Goal: Task Accomplishment & Management: Manage account settings

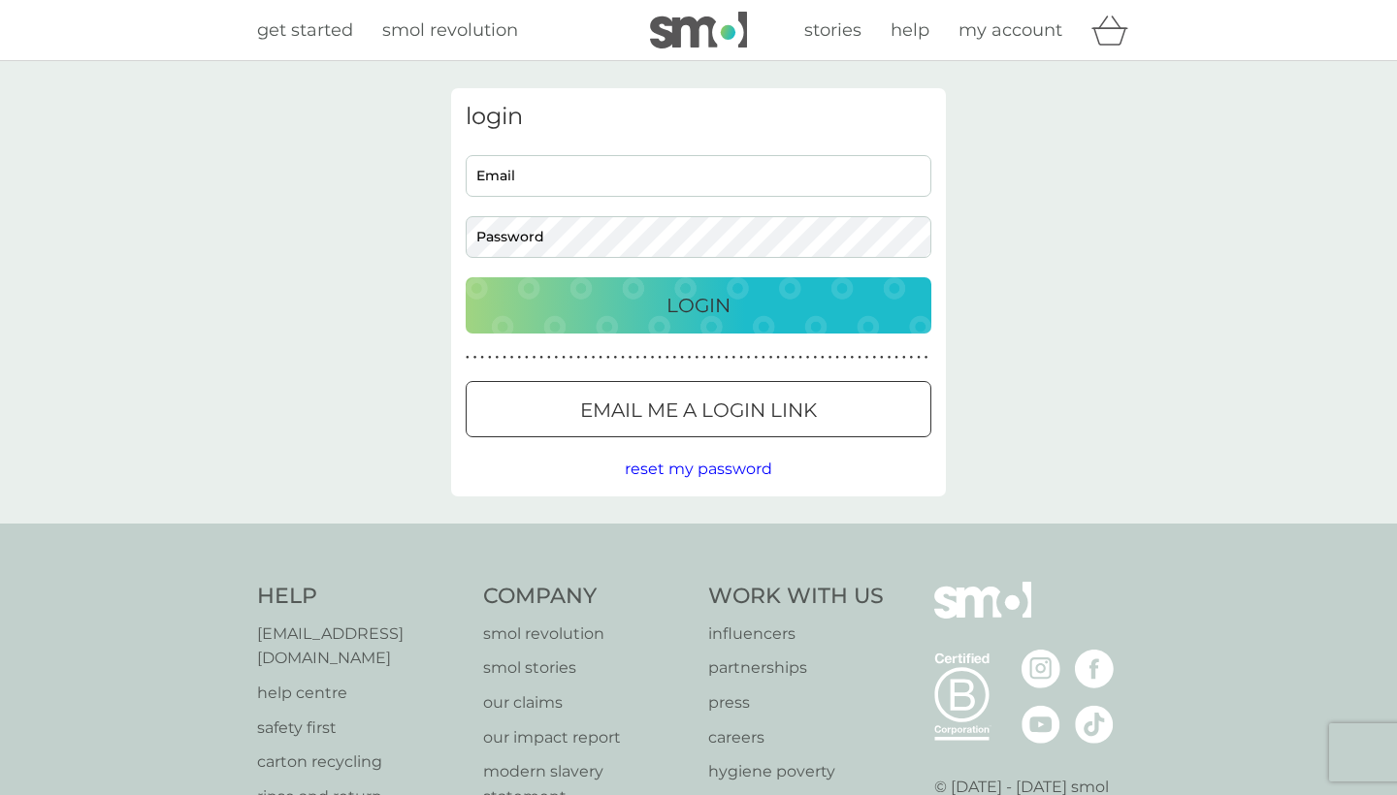
click at [701, 196] on div "Email Password" at bounding box center [699, 206] width 480 height 103
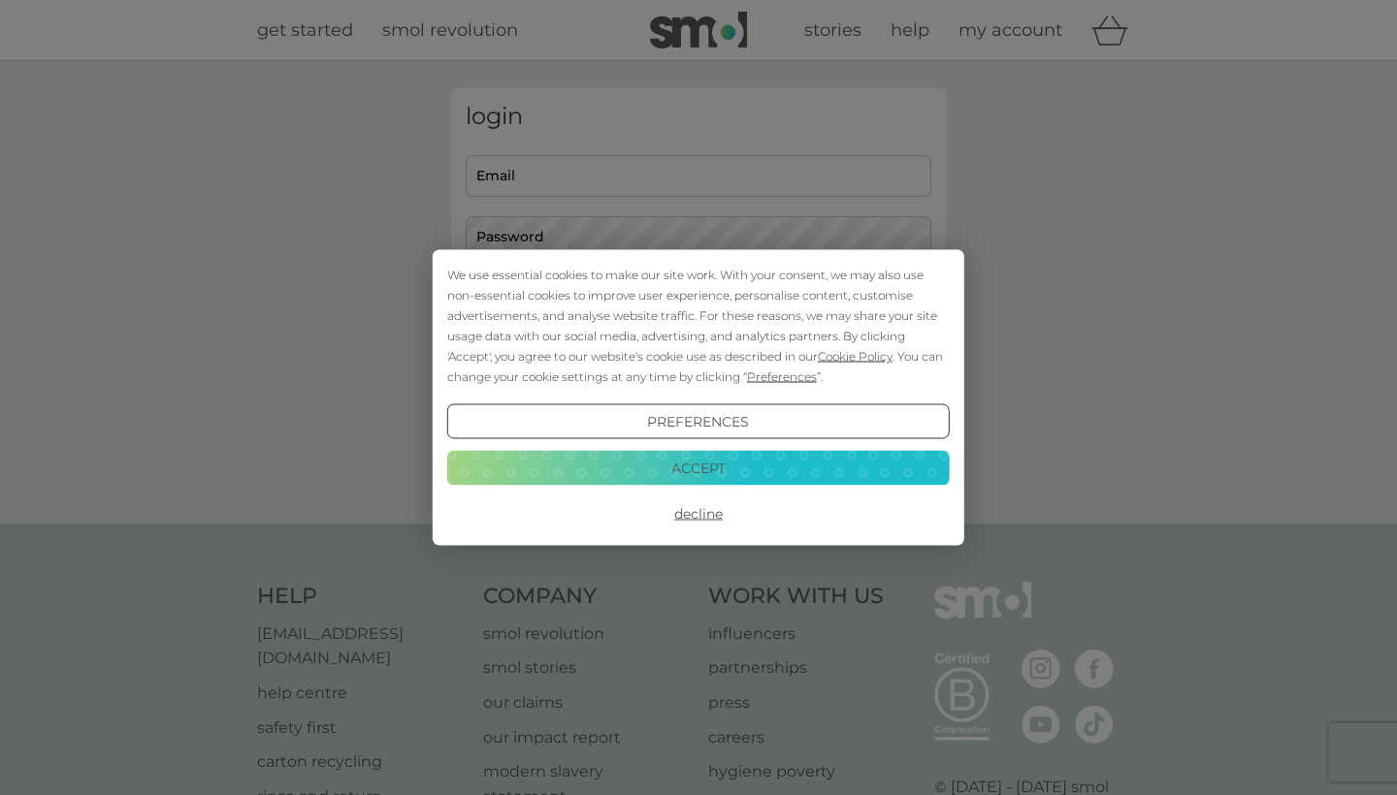
click at [688, 180] on div "We use essential cookies to make our site work. With your consent, we may also …" at bounding box center [698, 397] width 1397 height 795
click at [709, 516] on button "Decline" at bounding box center [698, 514] width 502 height 35
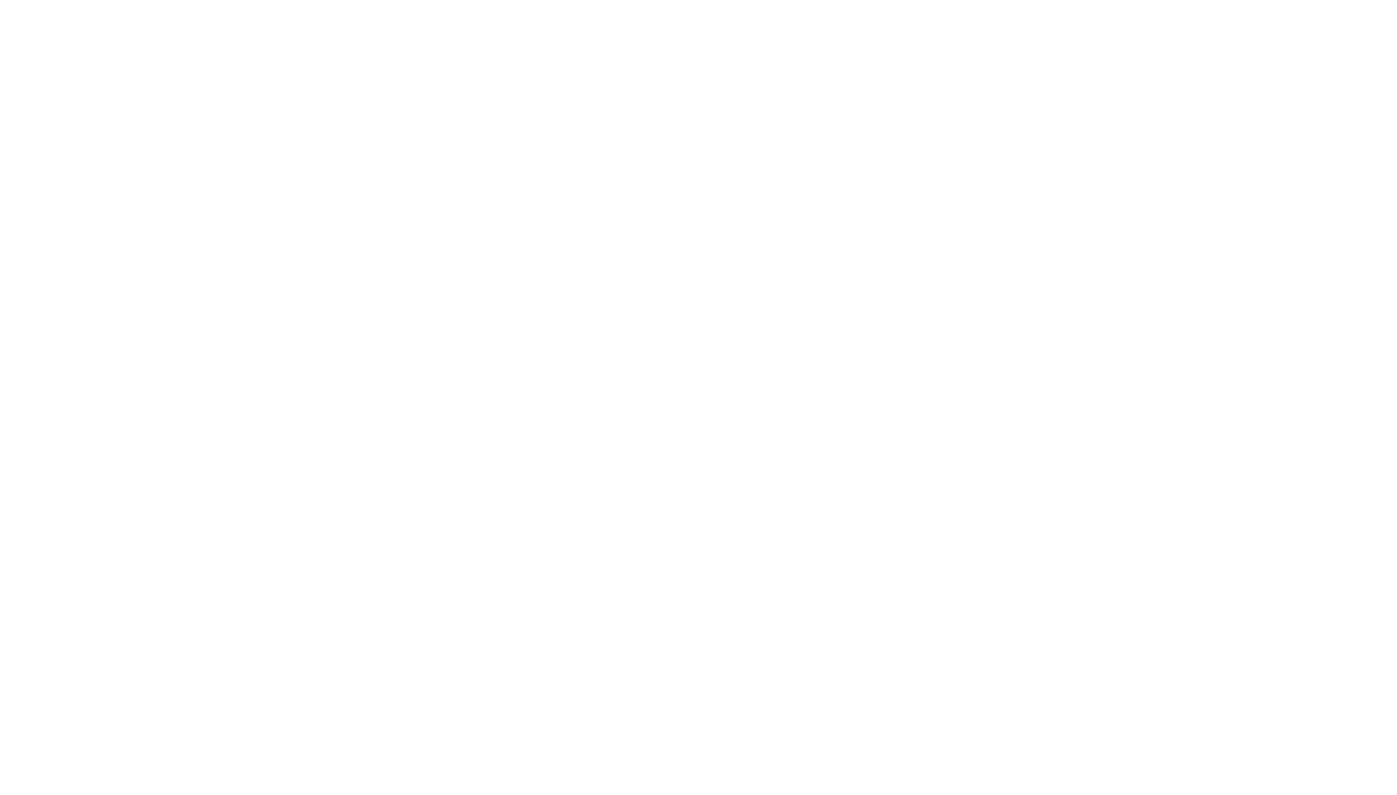
click at [568, 174] on body "get started smol revolution stories help my account login Email Password Login …" at bounding box center [698, 492] width 1397 height 984
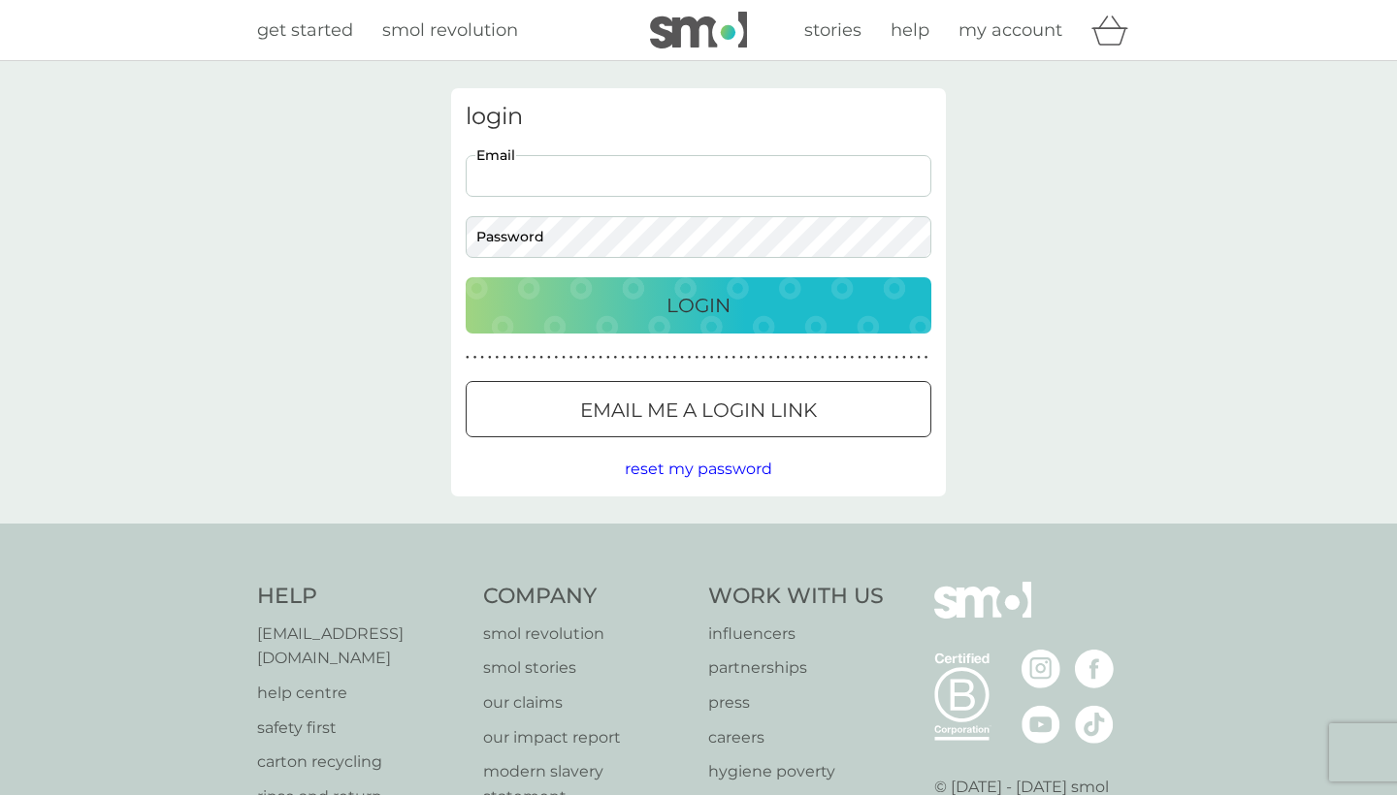
click at [602, 195] on input "Email" at bounding box center [699, 176] width 466 height 42
click at [615, 383] on button "Email me a login link" at bounding box center [699, 409] width 466 height 56
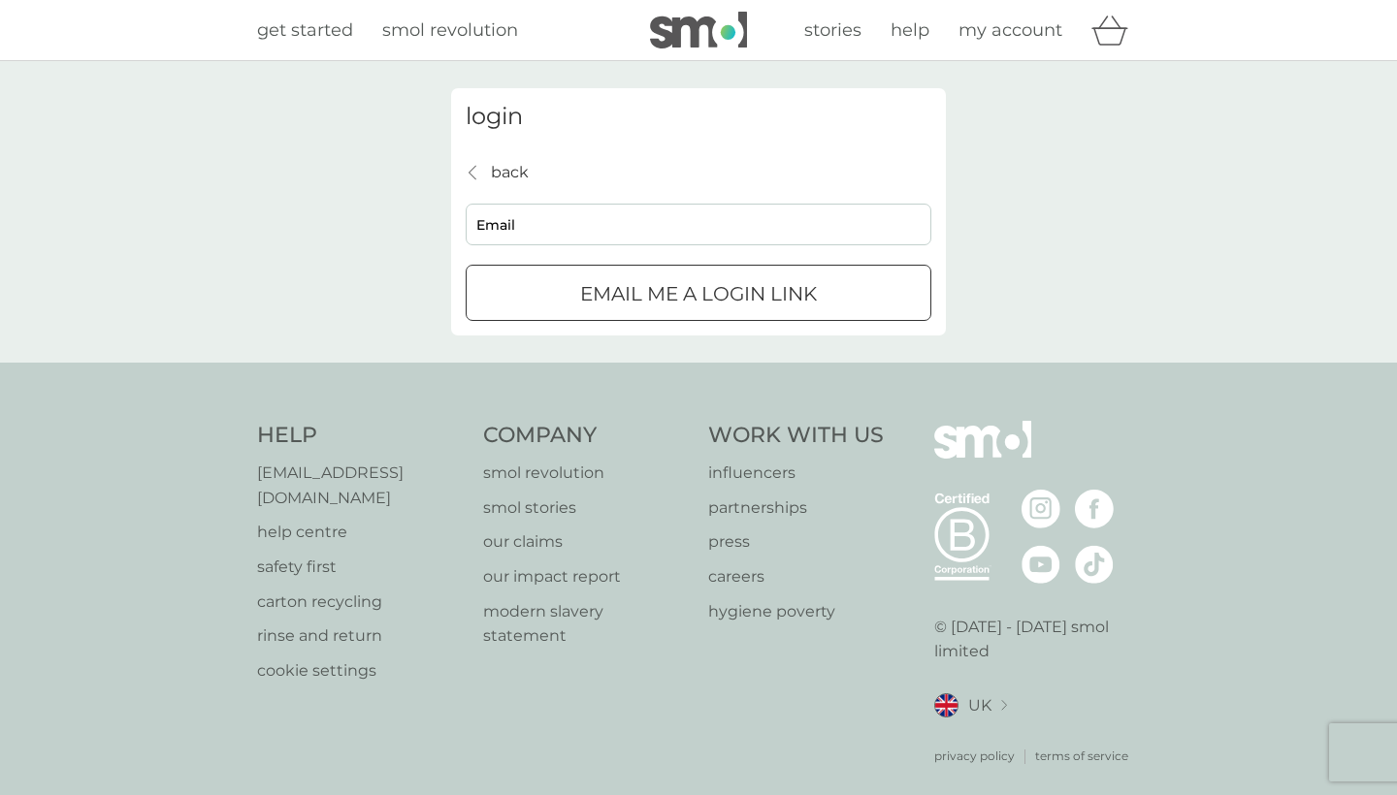
click at [594, 222] on input "Email" at bounding box center [699, 225] width 466 height 42
type input "[EMAIL_ADDRESS][DOMAIN_NAME]"
click at [595, 307] on p "Email me a login link" at bounding box center [698, 293] width 237 height 31
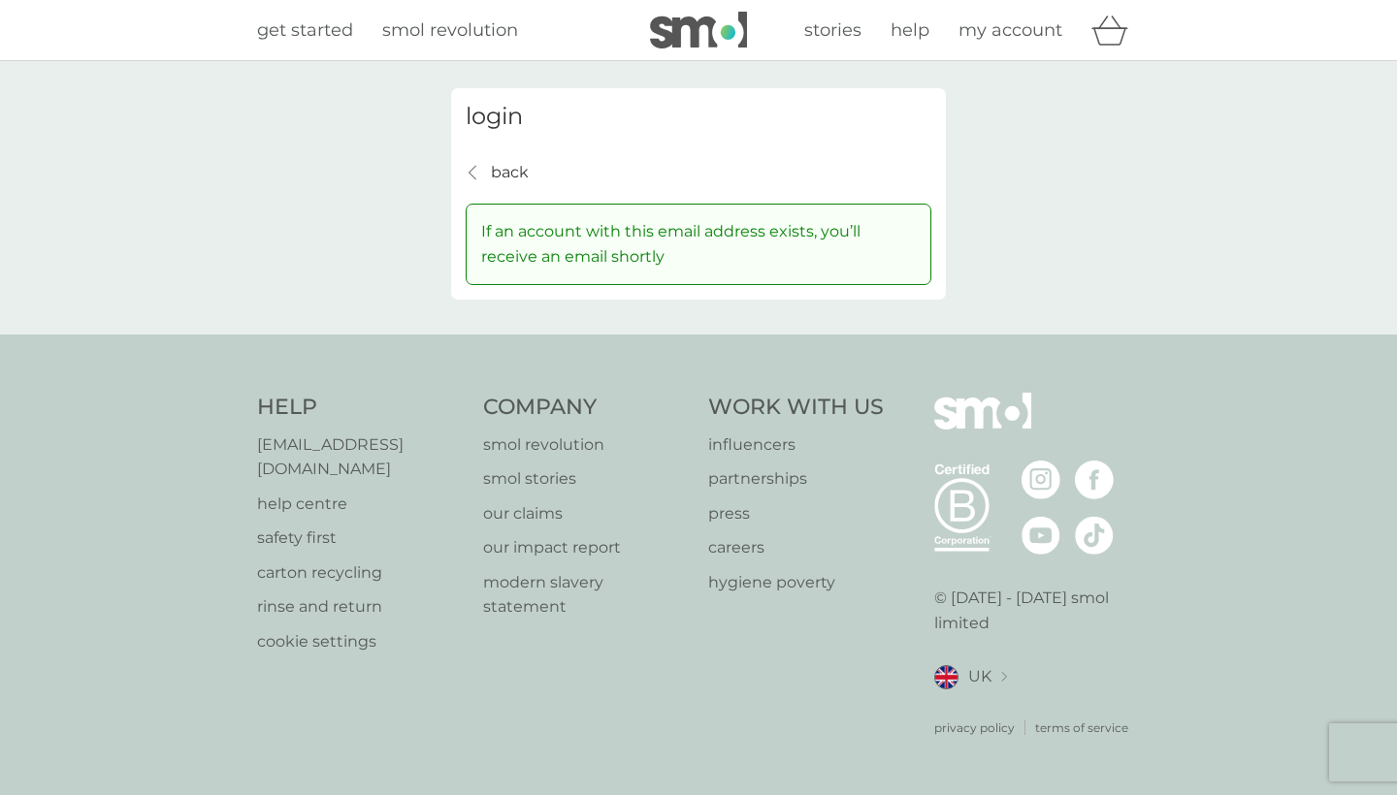
click at [478, 173] on div "back" at bounding box center [474, 173] width 14 height 16
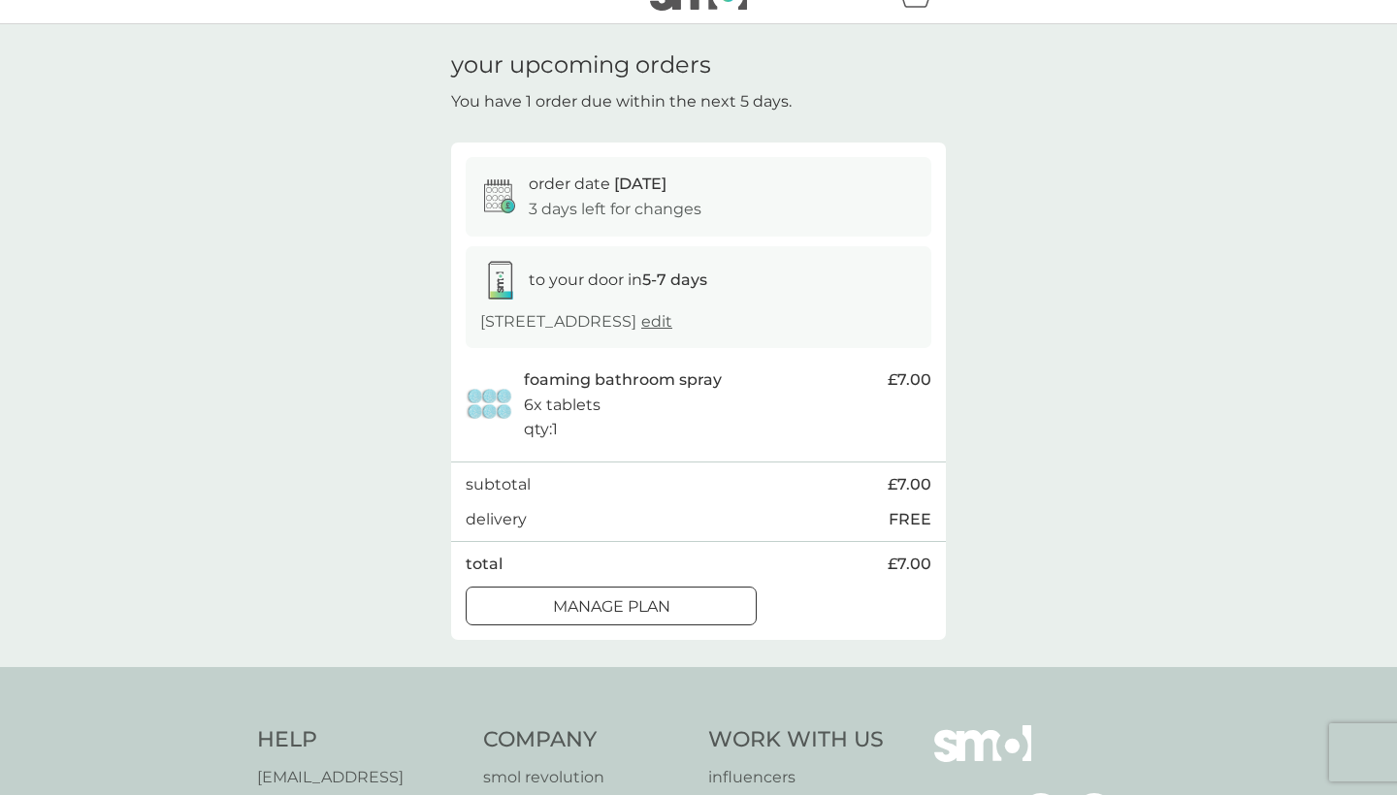
scroll to position [40, 0]
click at [608, 599] on div at bounding box center [611, 602] width 6 height 6
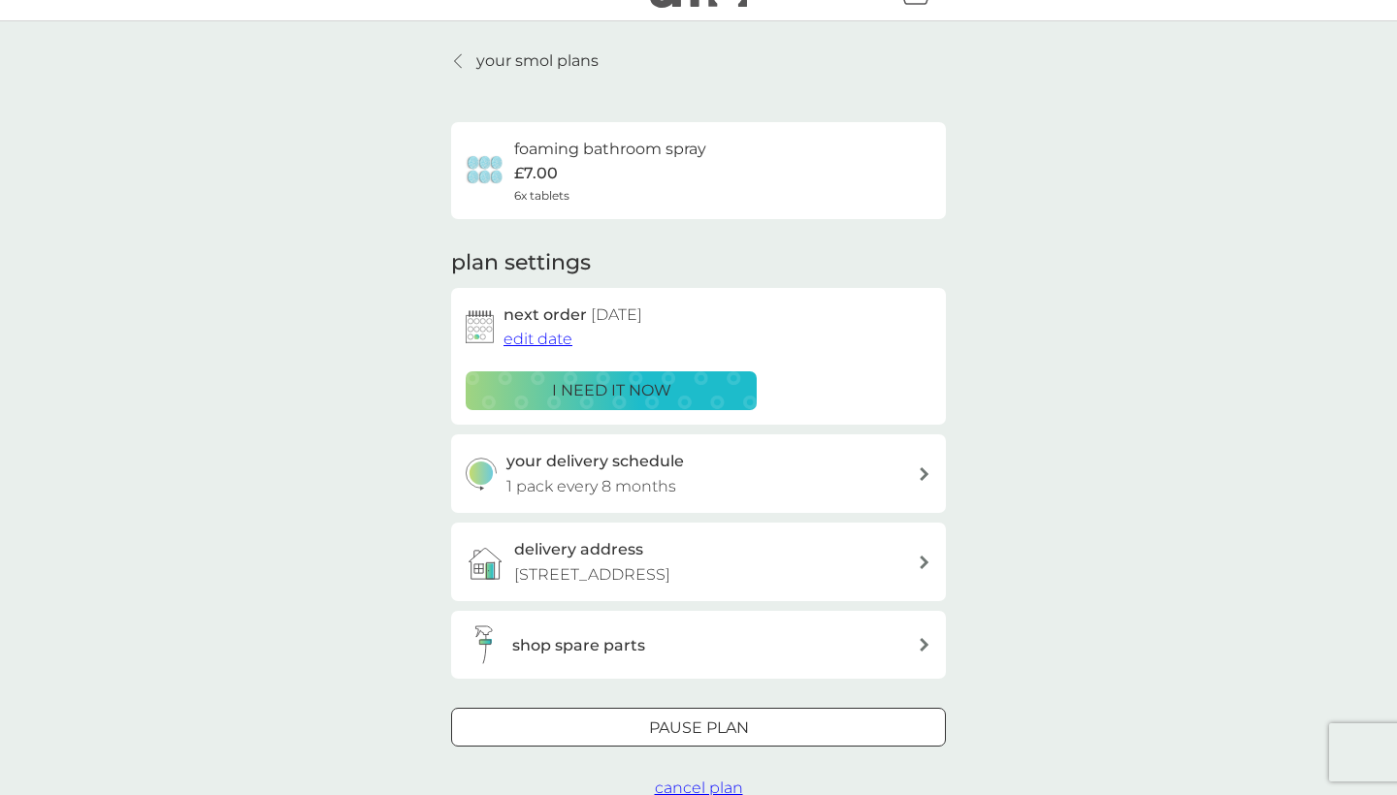
scroll to position [46, 0]
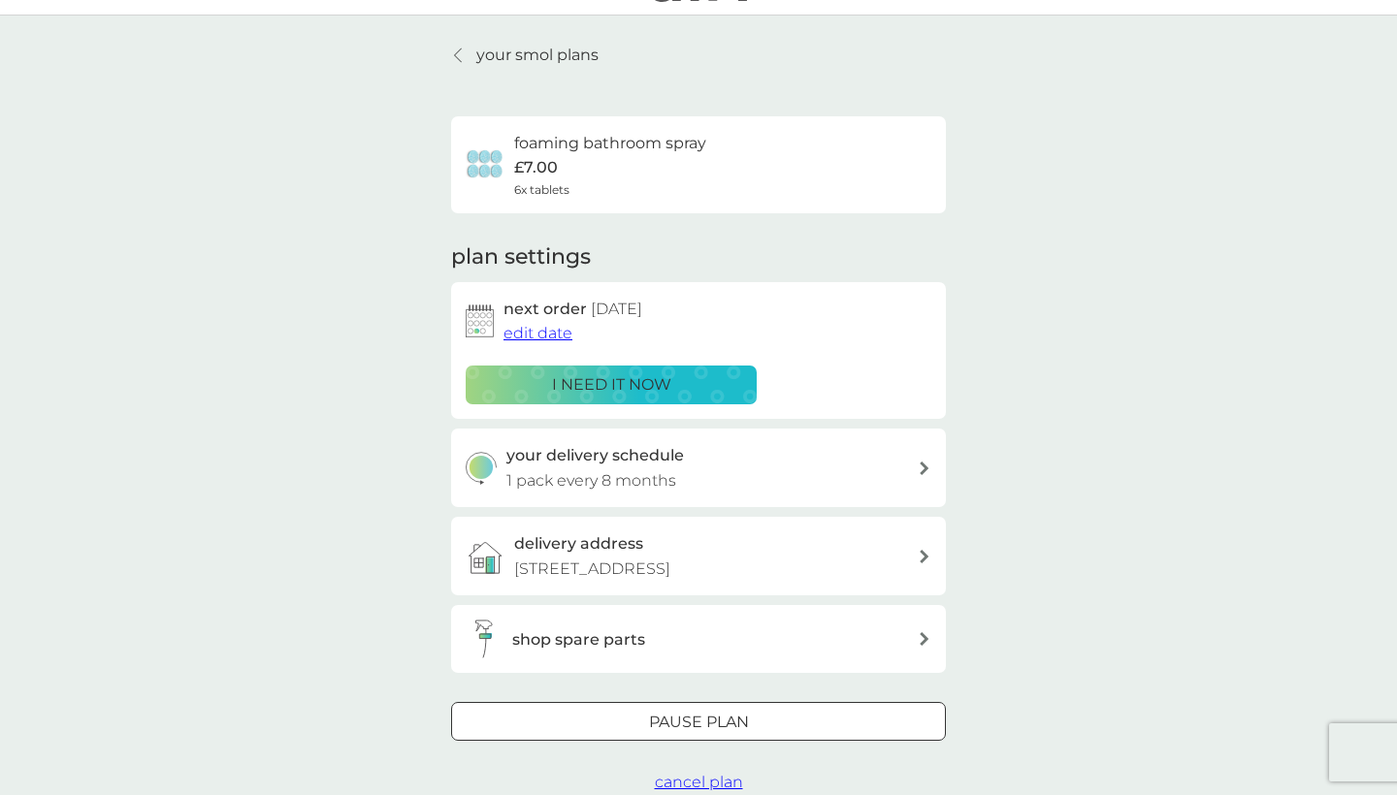
click at [529, 328] on span "edit date" at bounding box center [537, 333] width 69 height 18
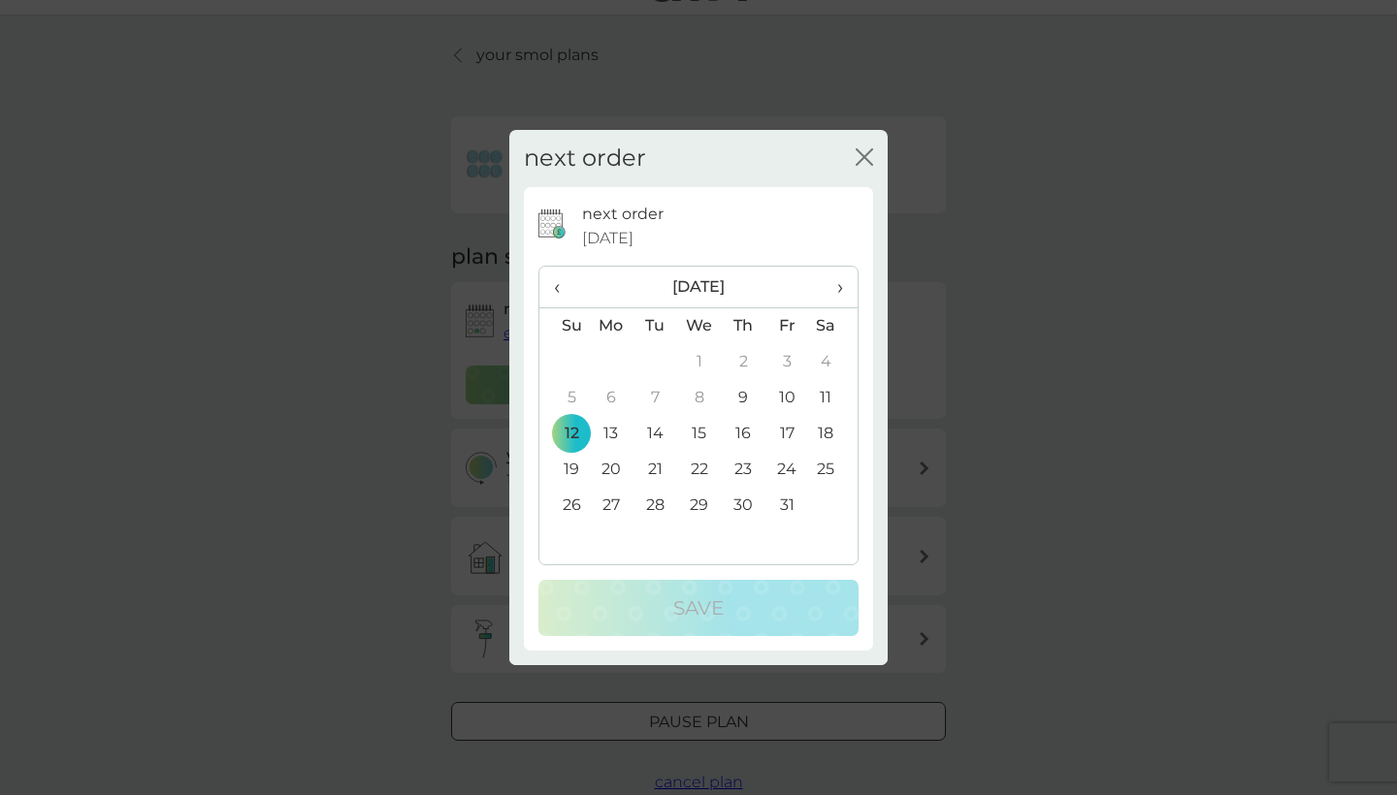
click at [862, 169] on button "close" at bounding box center [863, 158] width 17 height 20
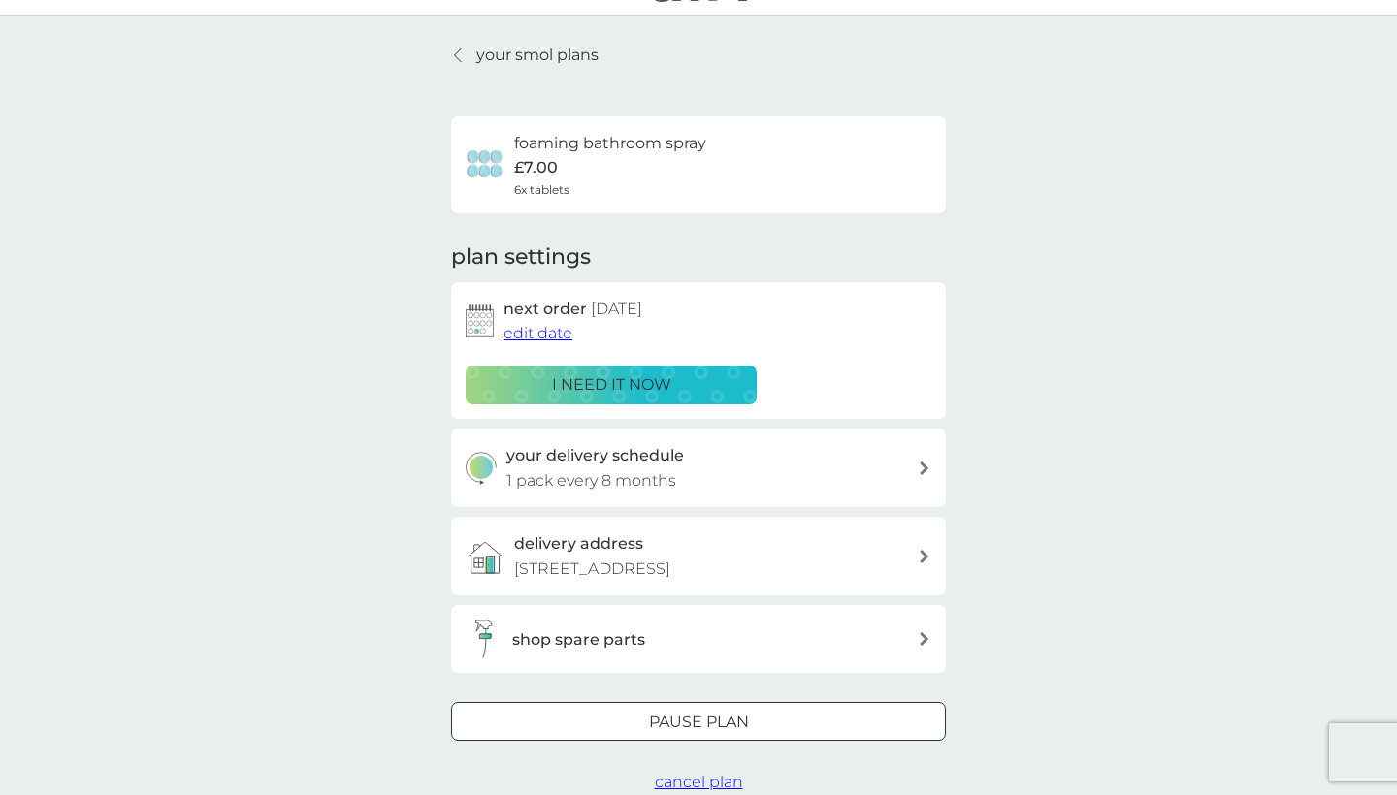
click at [590, 49] on p "your smol plans" at bounding box center [537, 55] width 122 height 25
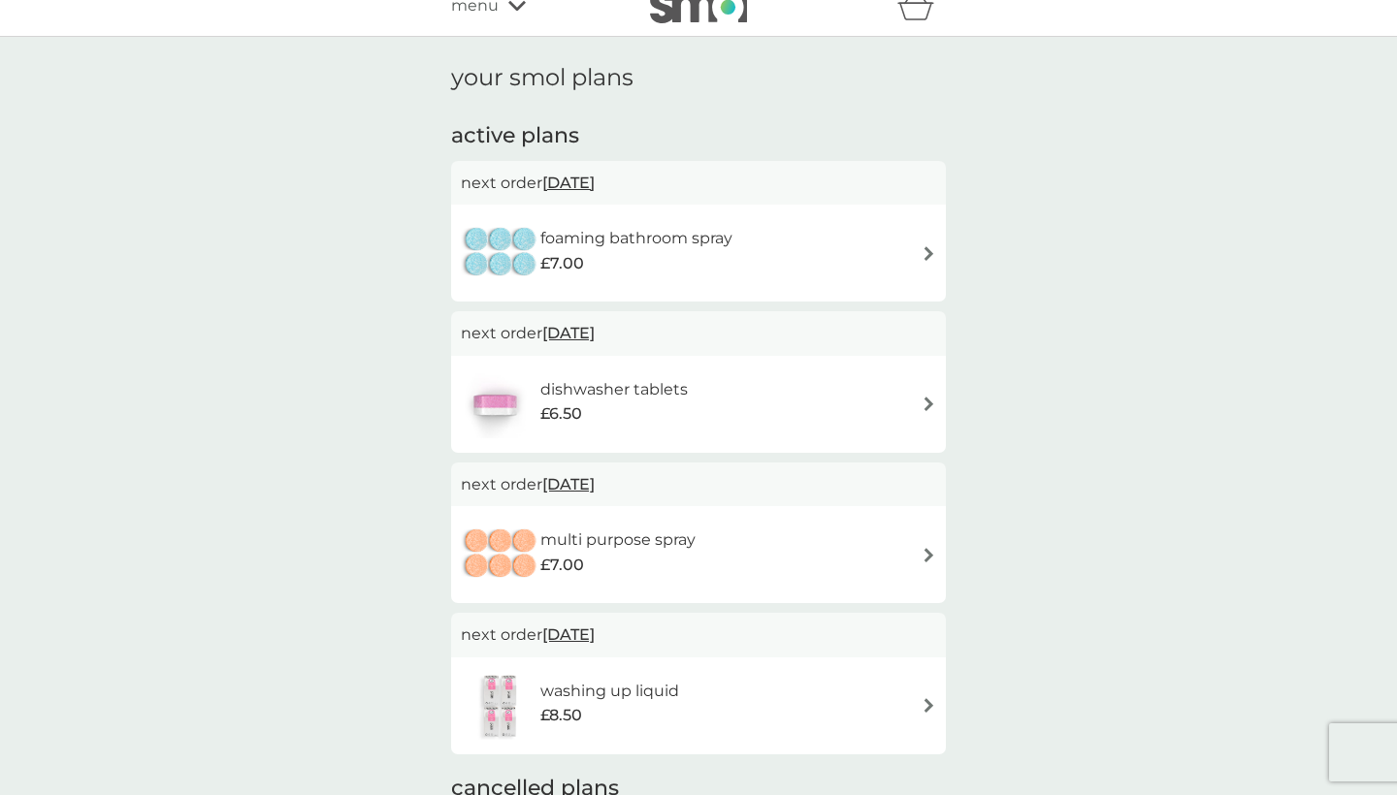
scroll to position [23, 0]
click at [788, 257] on div "foaming bathroom spray £7.00" at bounding box center [698, 254] width 475 height 68
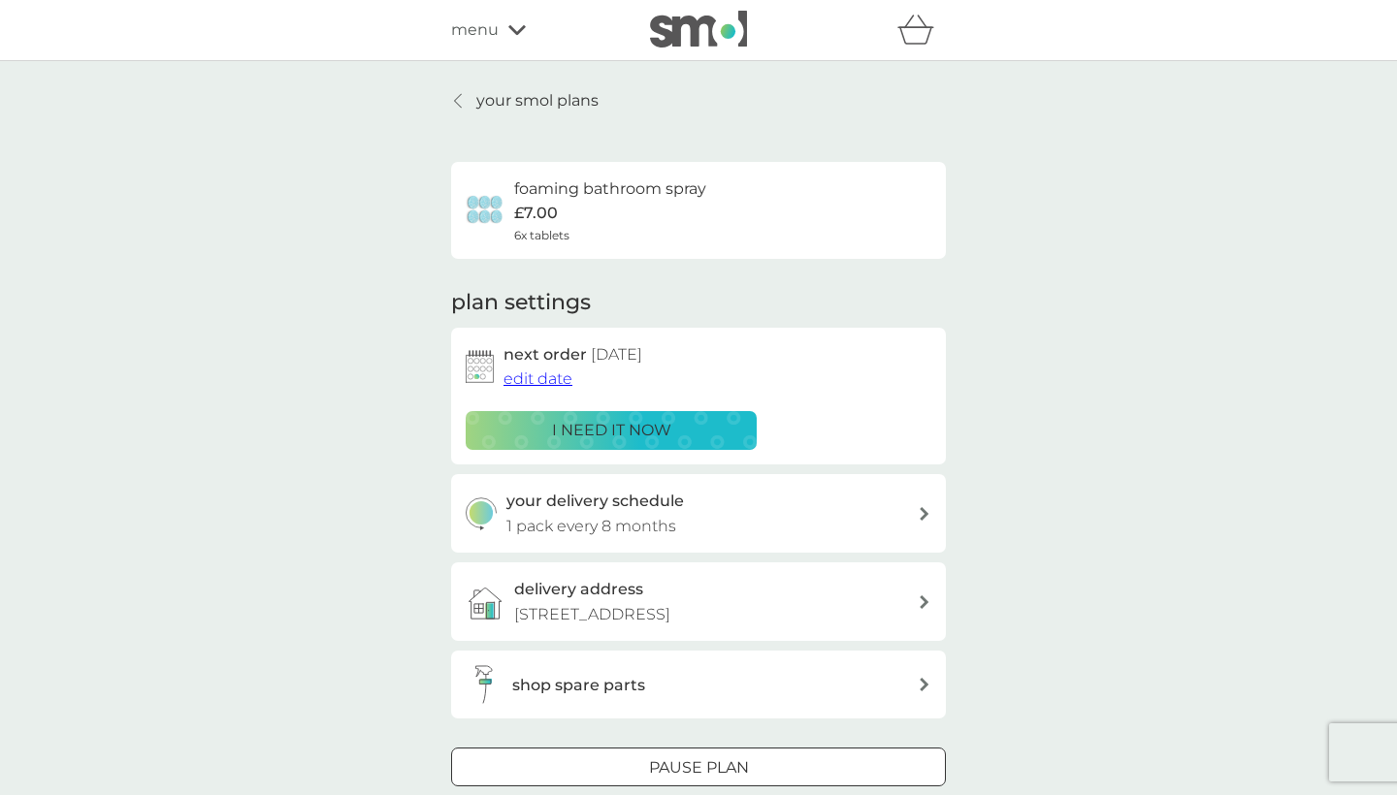
click at [530, 380] on span "edit date" at bounding box center [537, 379] width 69 height 18
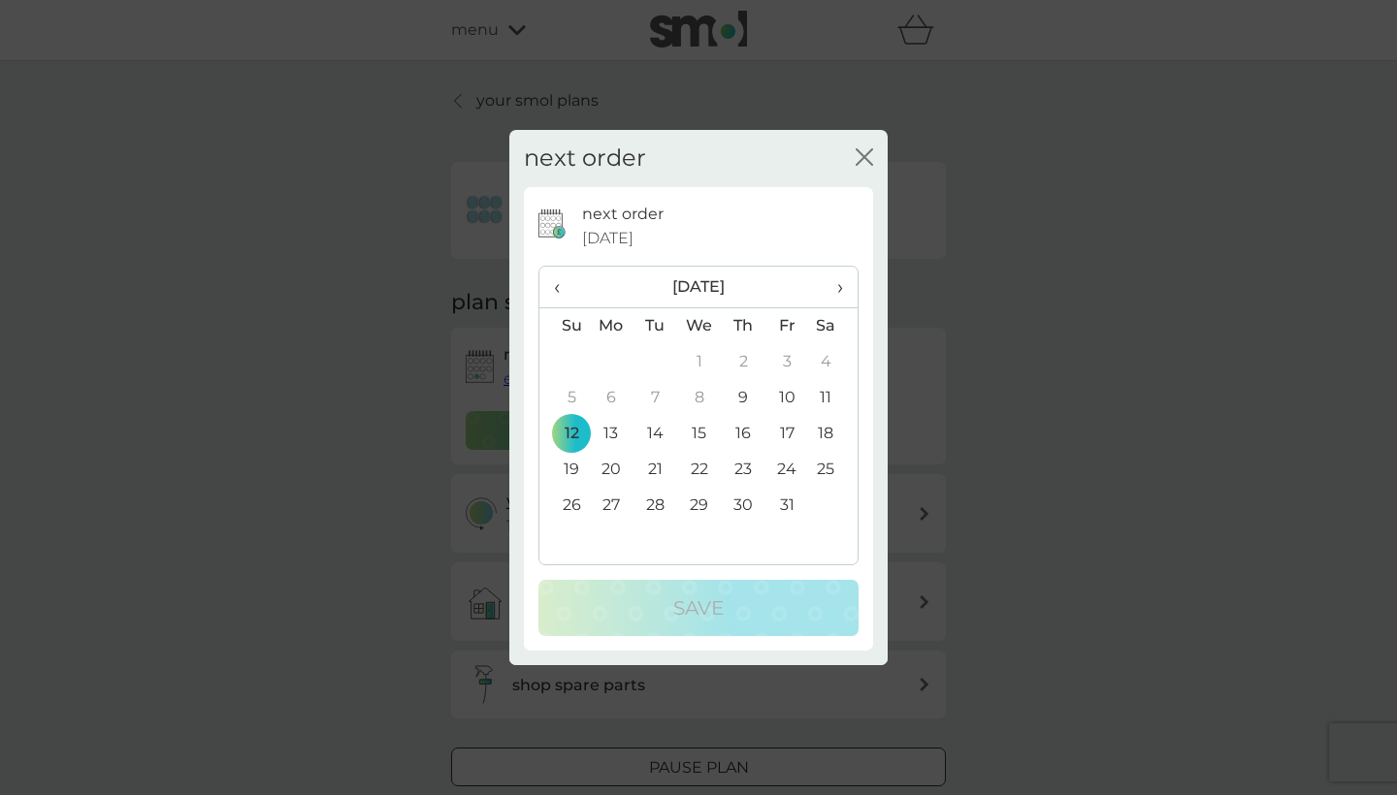
click at [844, 285] on th "›" at bounding box center [833, 288] width 48 height 42
click at [827, 437] on td "15" at bounding box center [833, 434] width 48 height 36
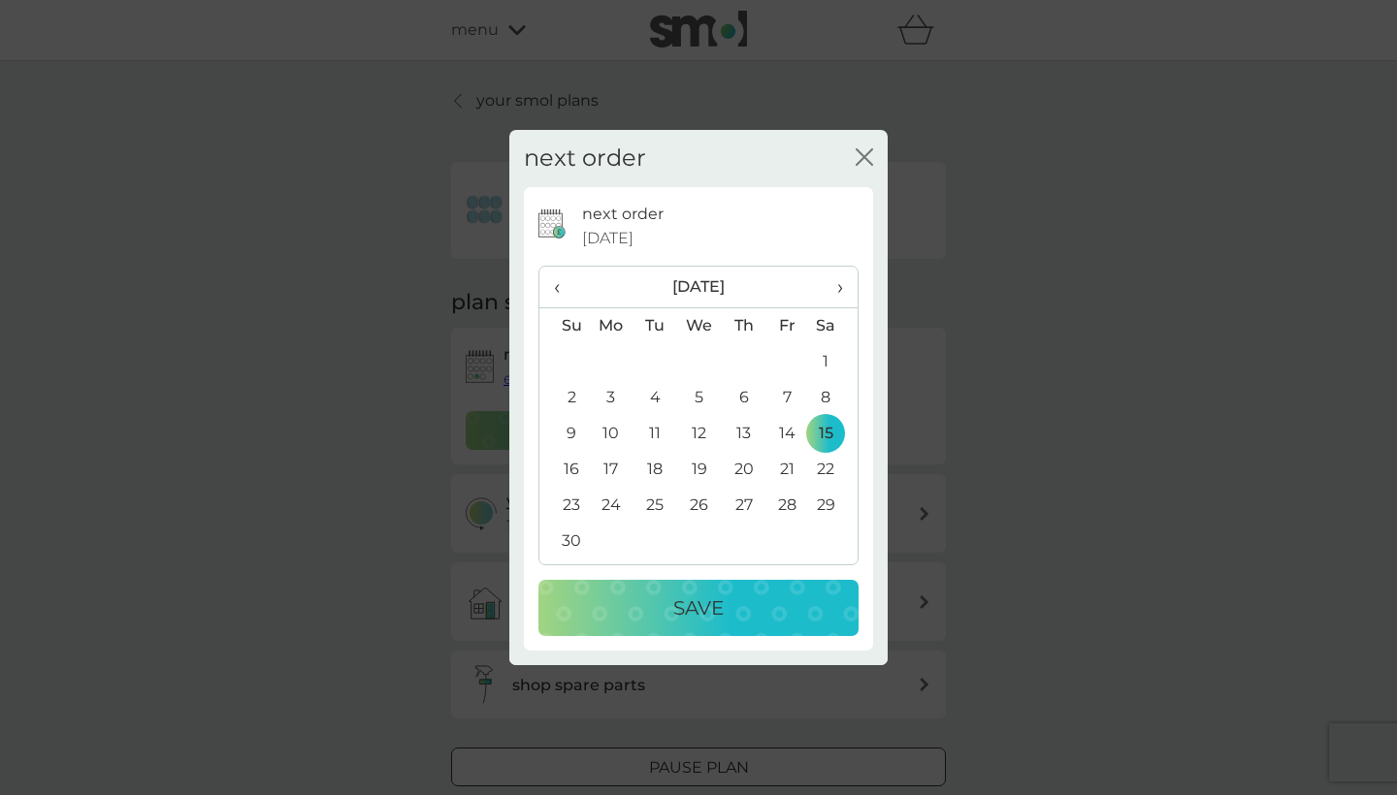
click at [763, 615] on div "Save" at bounding box center [698, 608] width 281 height 31
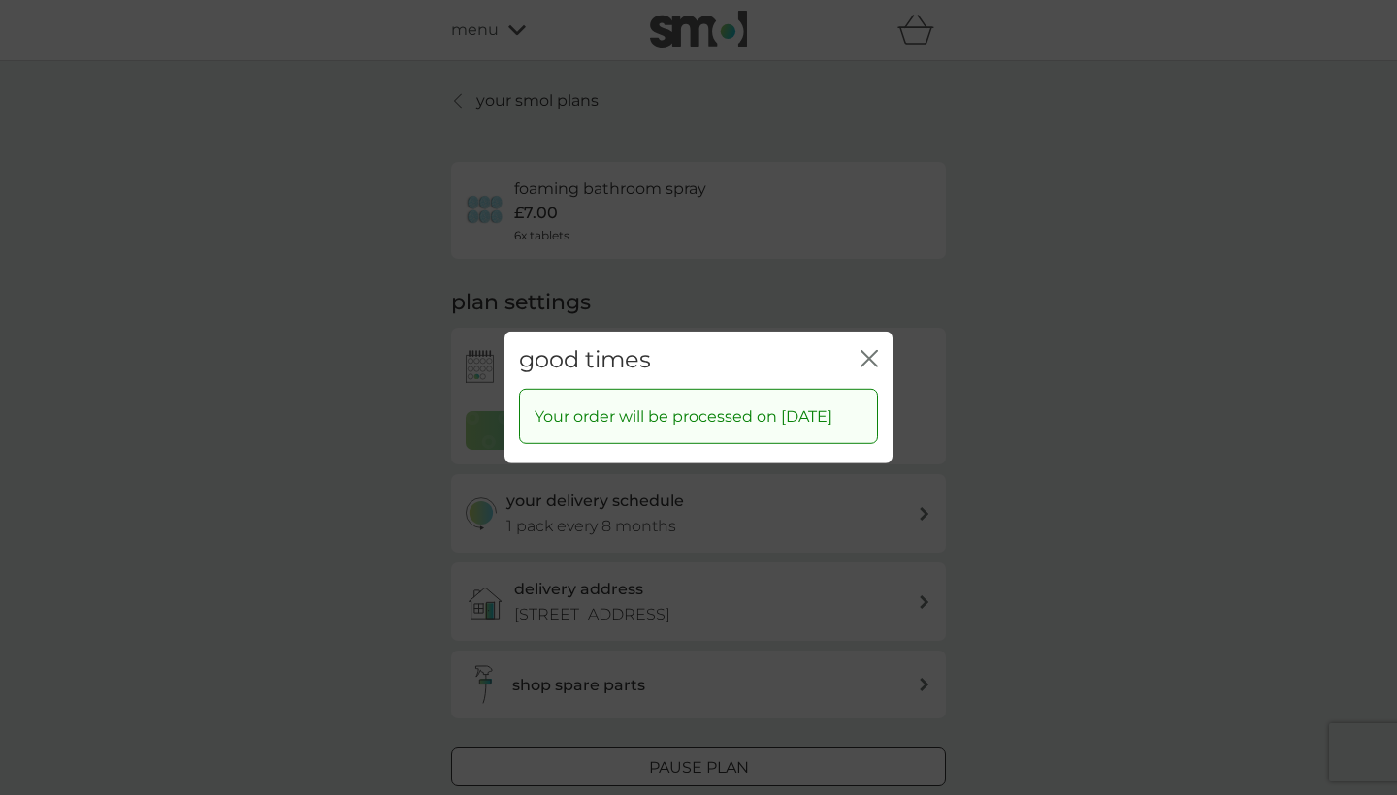
click at [874, 350] on icon "close" at bounding box center [868, 358] width 17 height 17
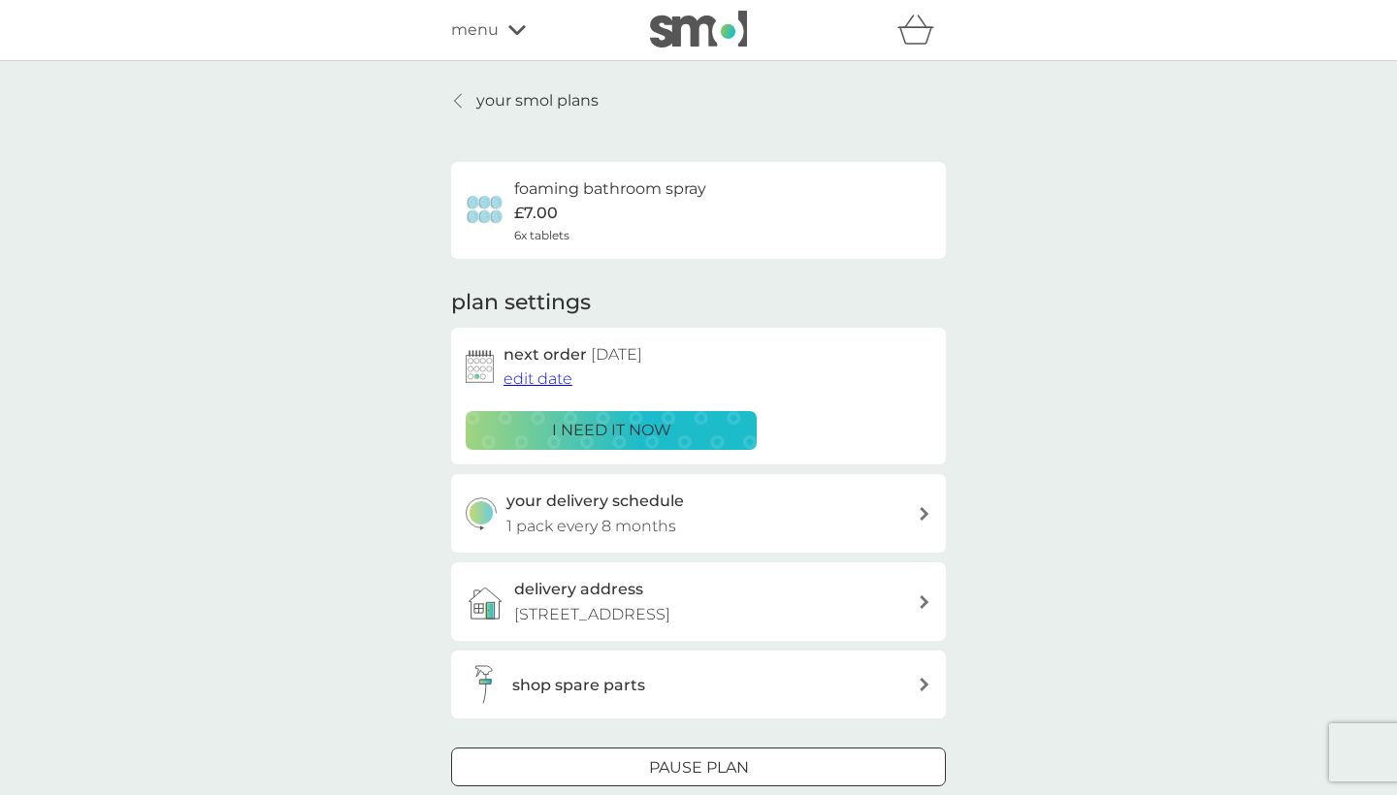
click at [508, 100] on p "your smol plans" at bounding box center [537, 100] width 122 height 25
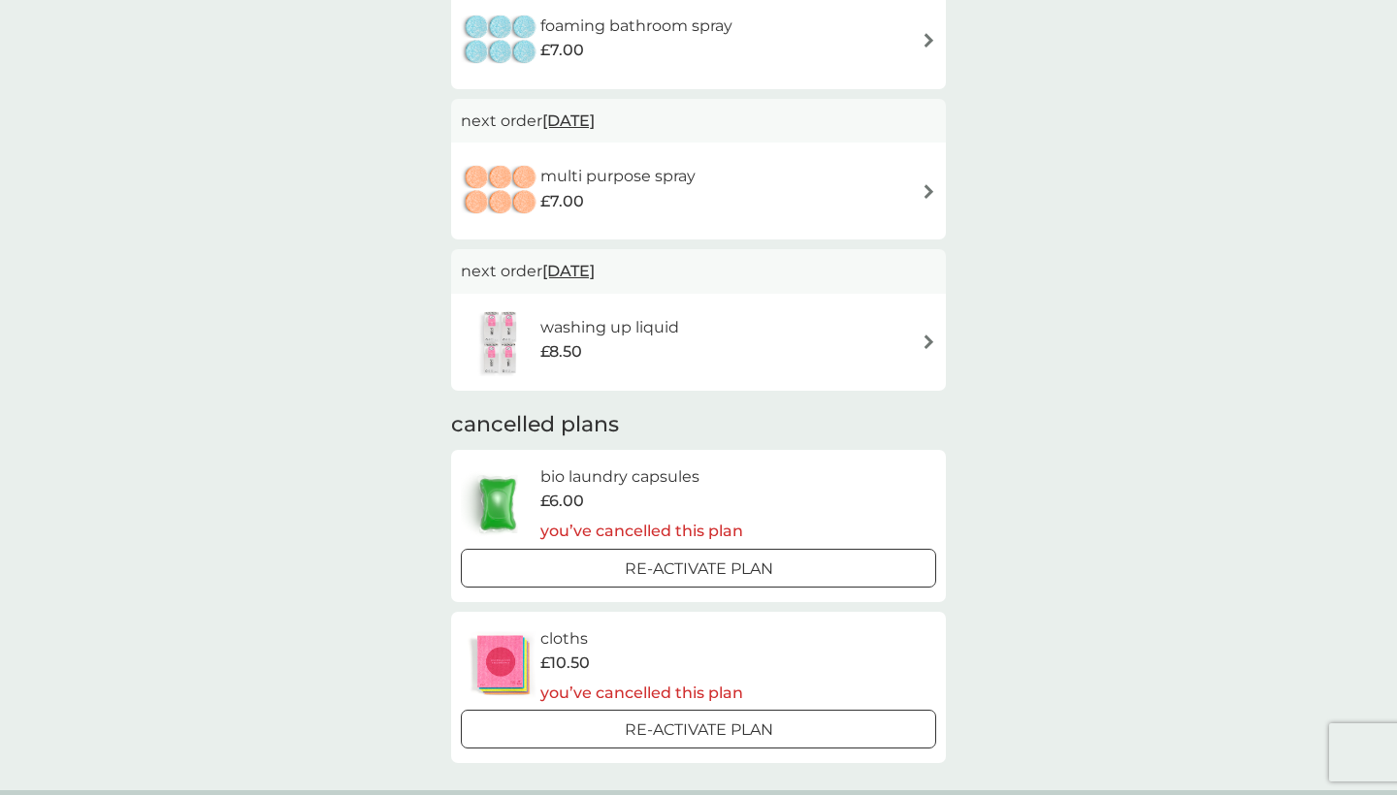
scroll to position [385, 0]
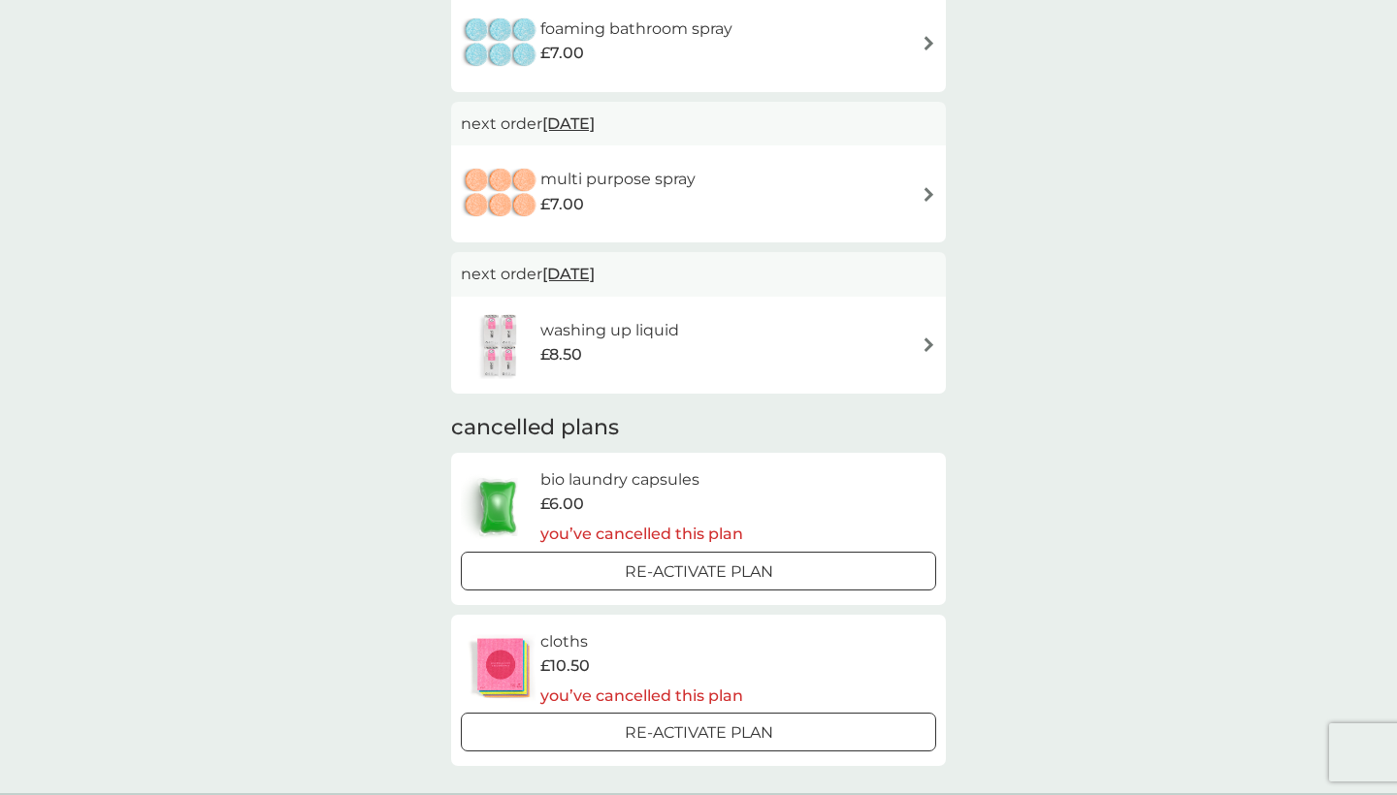
click at [826, 320] on div "washing up liquid £8.50" at bounding box center [698, 345] width 475 height 68
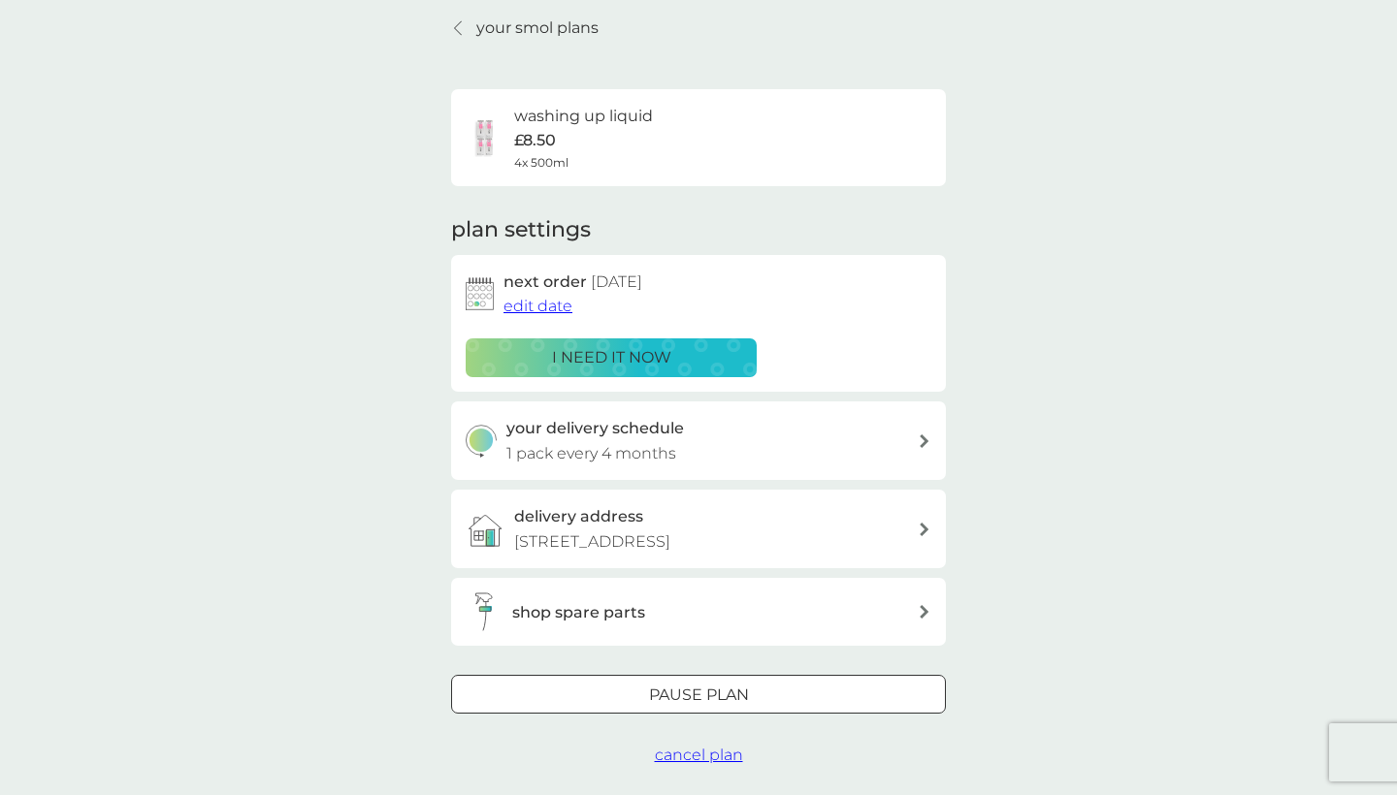
scroll to position [76, 0]
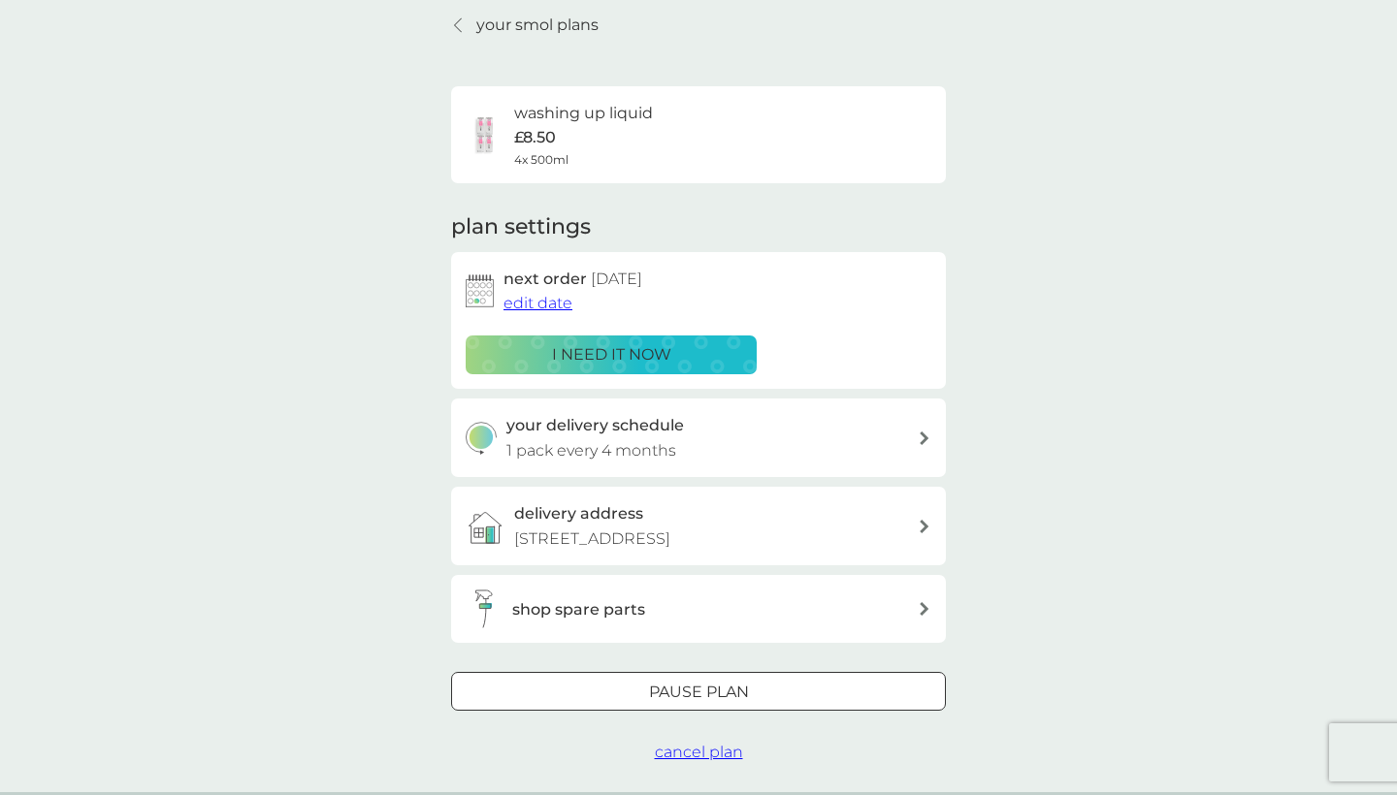
click at [817, 681] on div "Pause plan" at bounding box center [698, 692] width 493 height 25
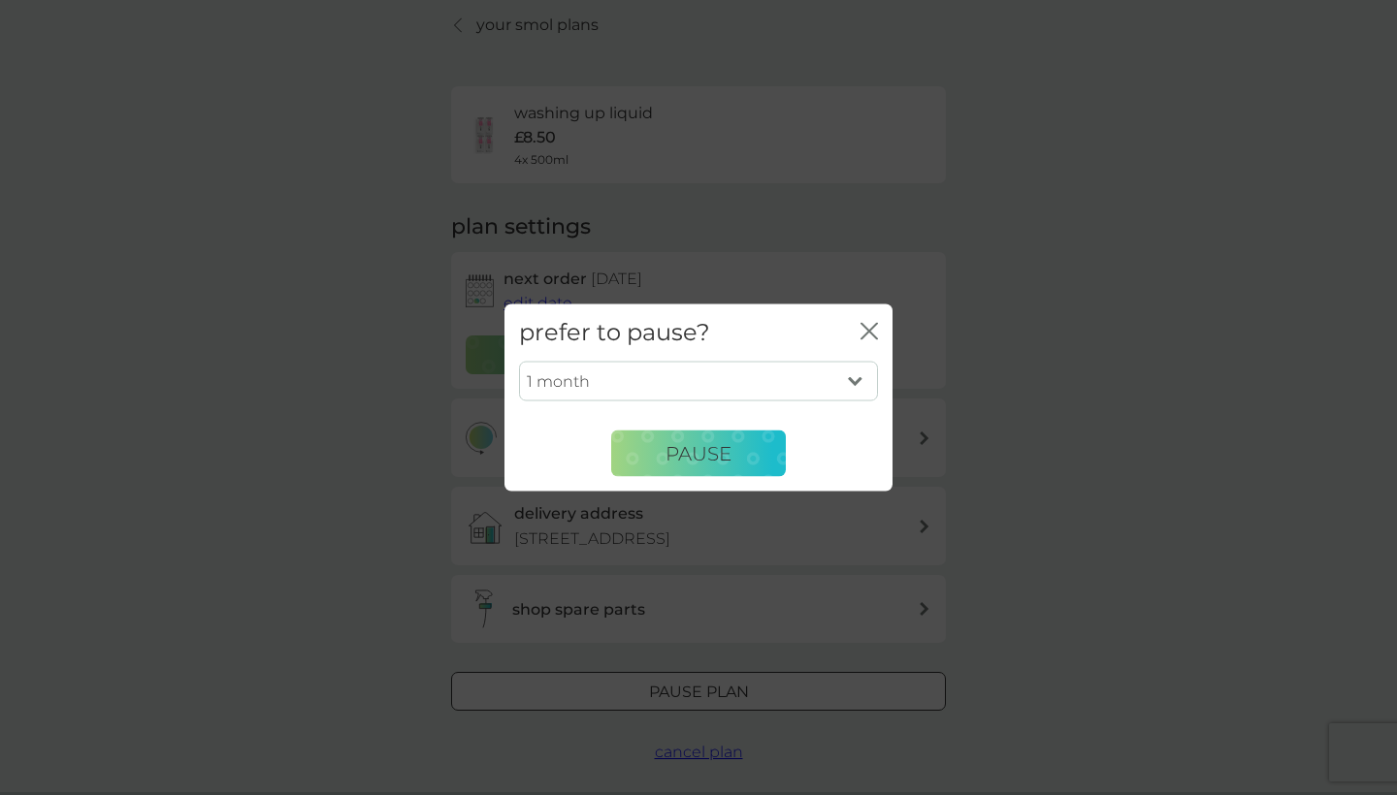
click at [852, 380] on select "1 month 2 months 3 months 4 months 5 months 6 months" at bounding box center [698, 381] width 359 height 41
click at [860, 334] on icon "close" at bounding box center [868, 331] width 17 height 17
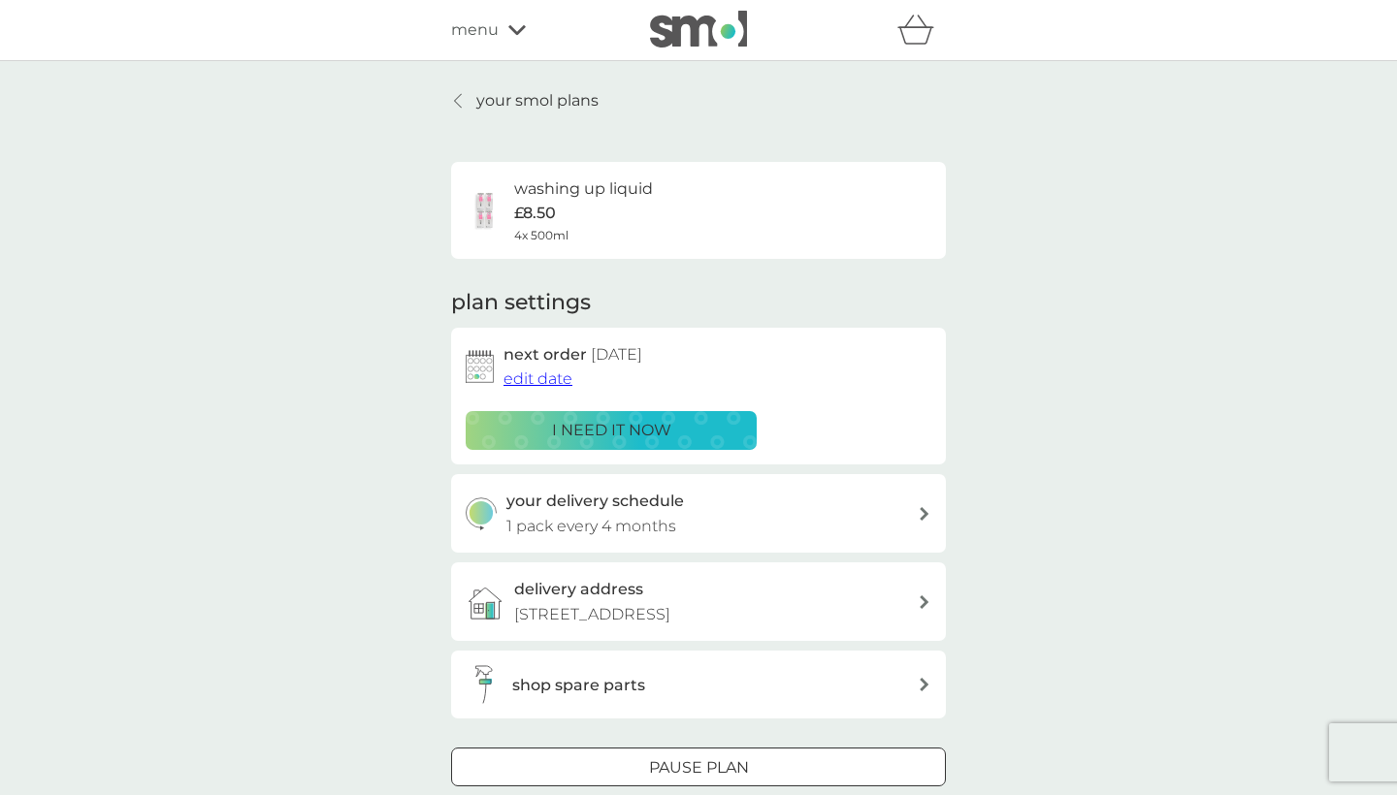
scroll to position [0, 0]
click at [481, 33] on span "menu" at bounding box center [475, 29] width 48 height 25
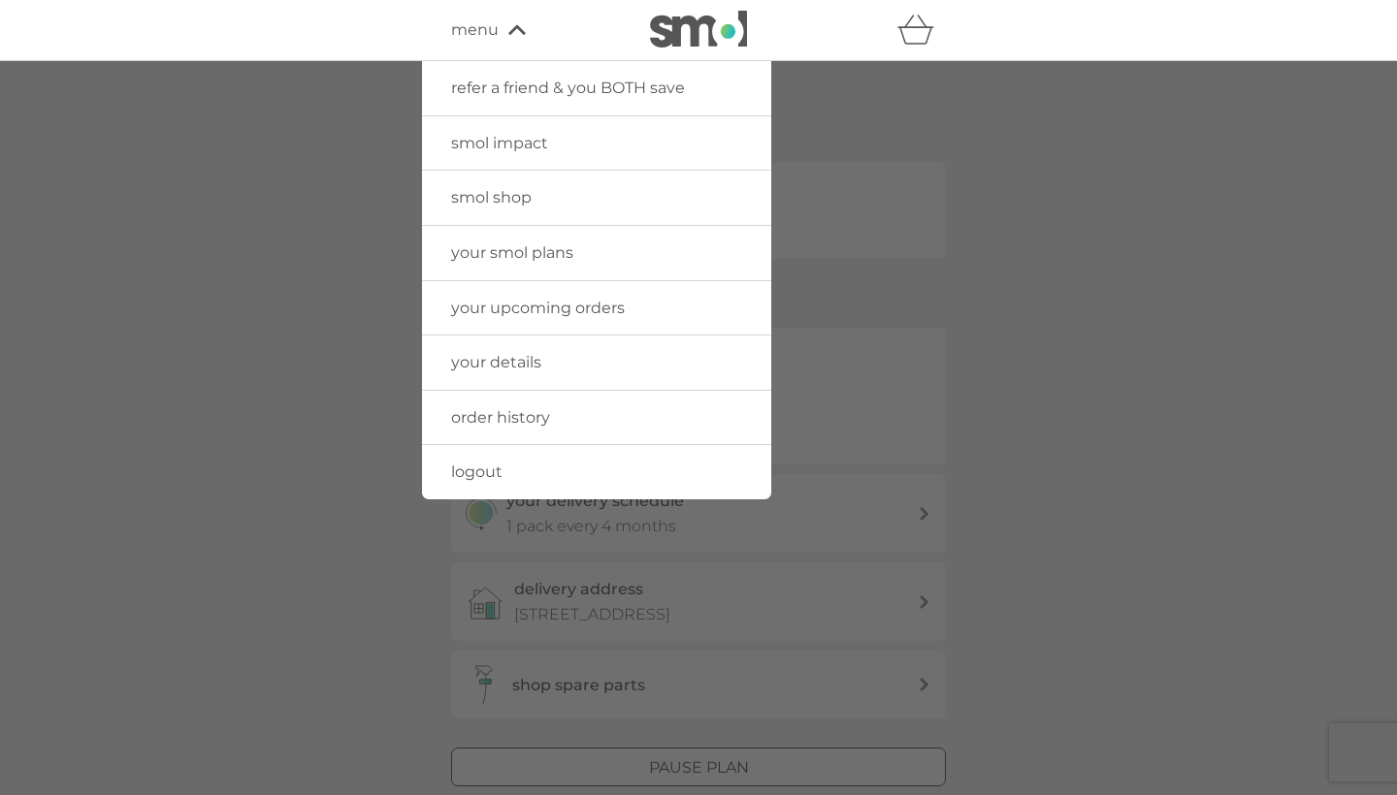
click at [525, 193] on span "smol shop" at bounding box center [491, 197] width 81 height 18
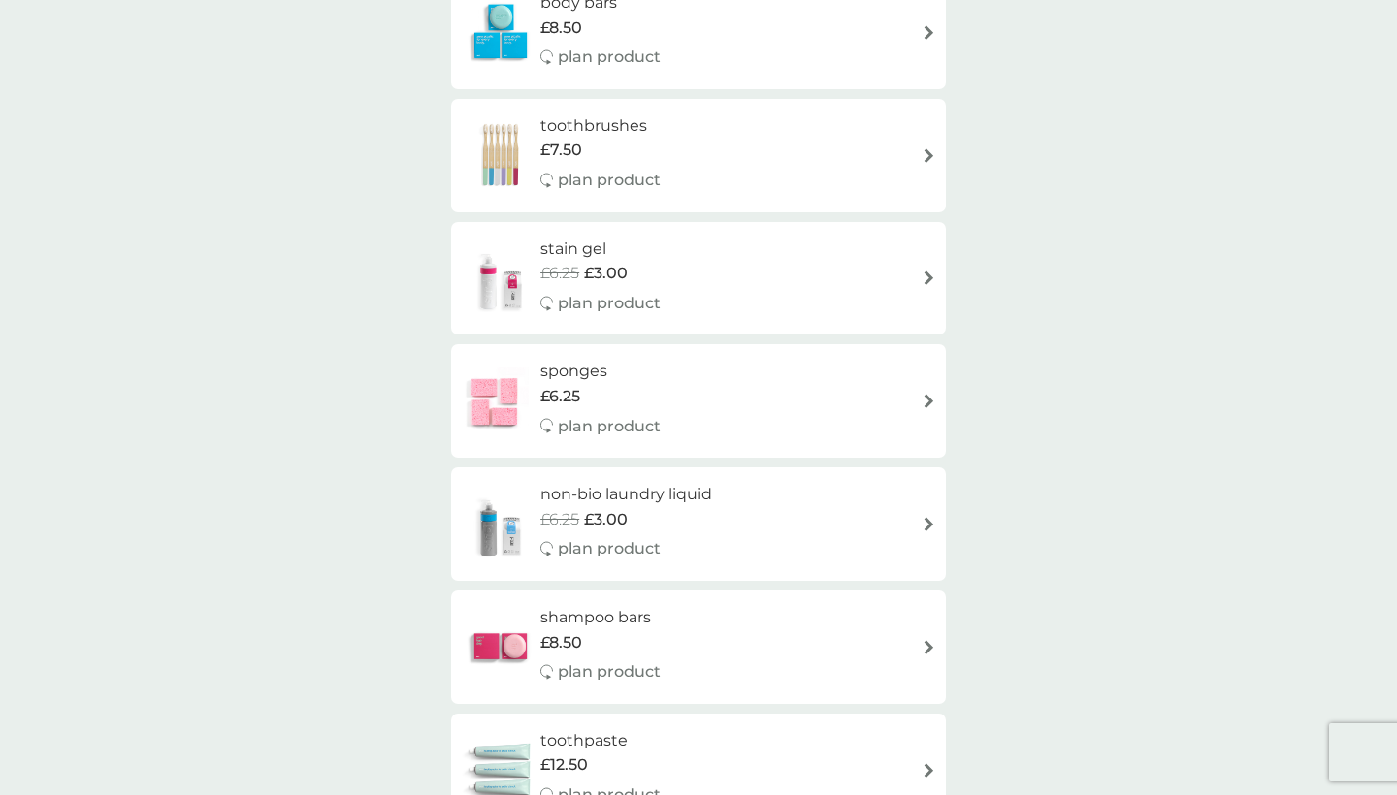
scroll to position [1688, 0]
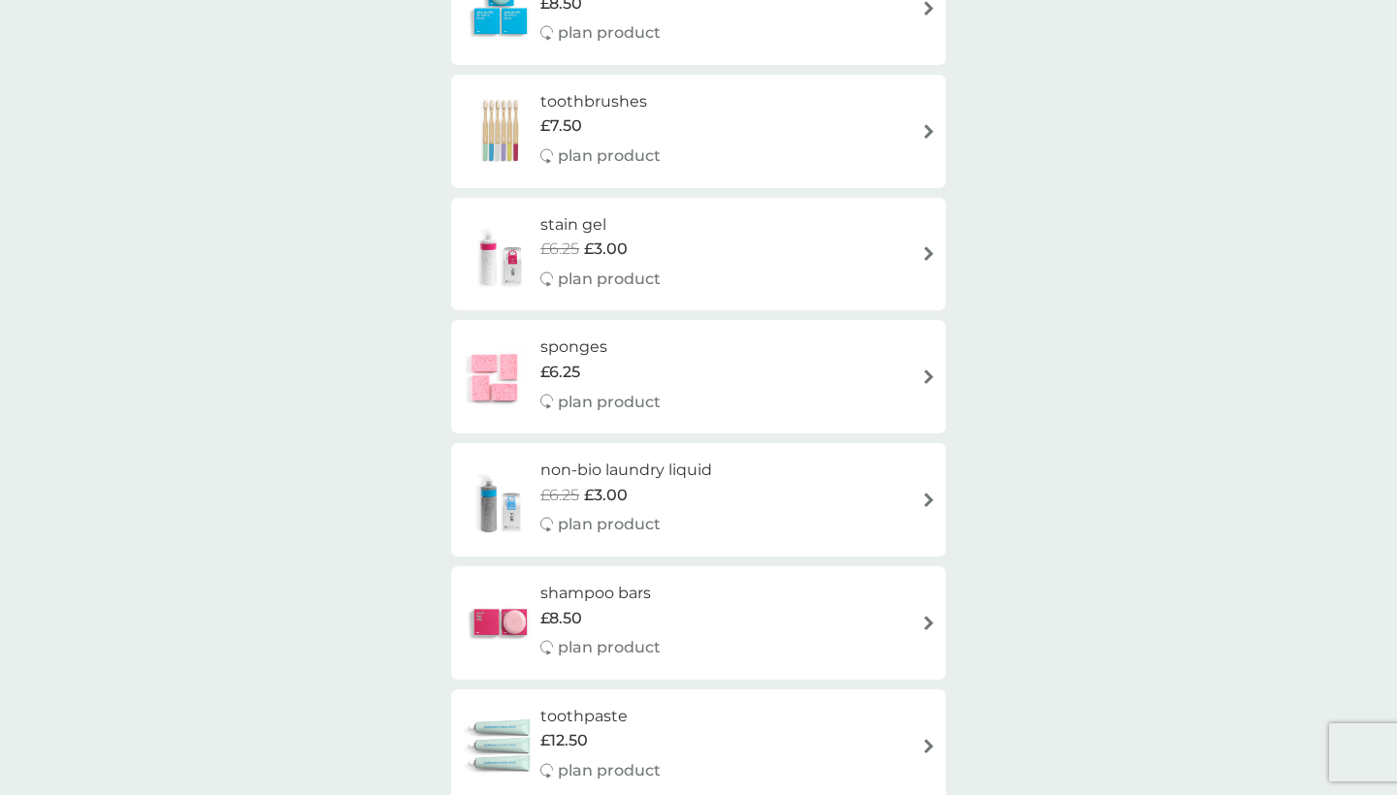
click at [917, 238] on div "stain gel £6.25 £3.00 plan product" at bounding box center [698, 254] width 475 height 84
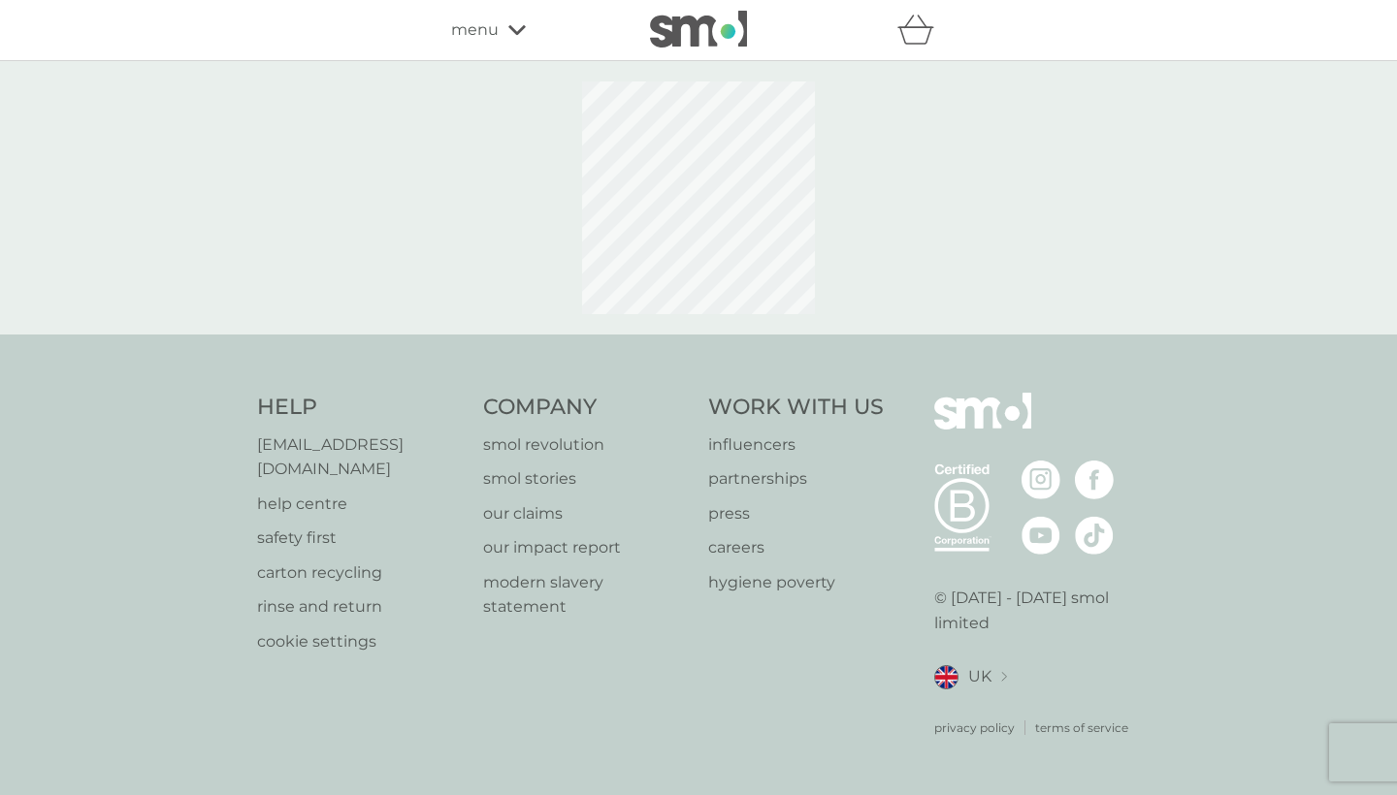
select select "182"
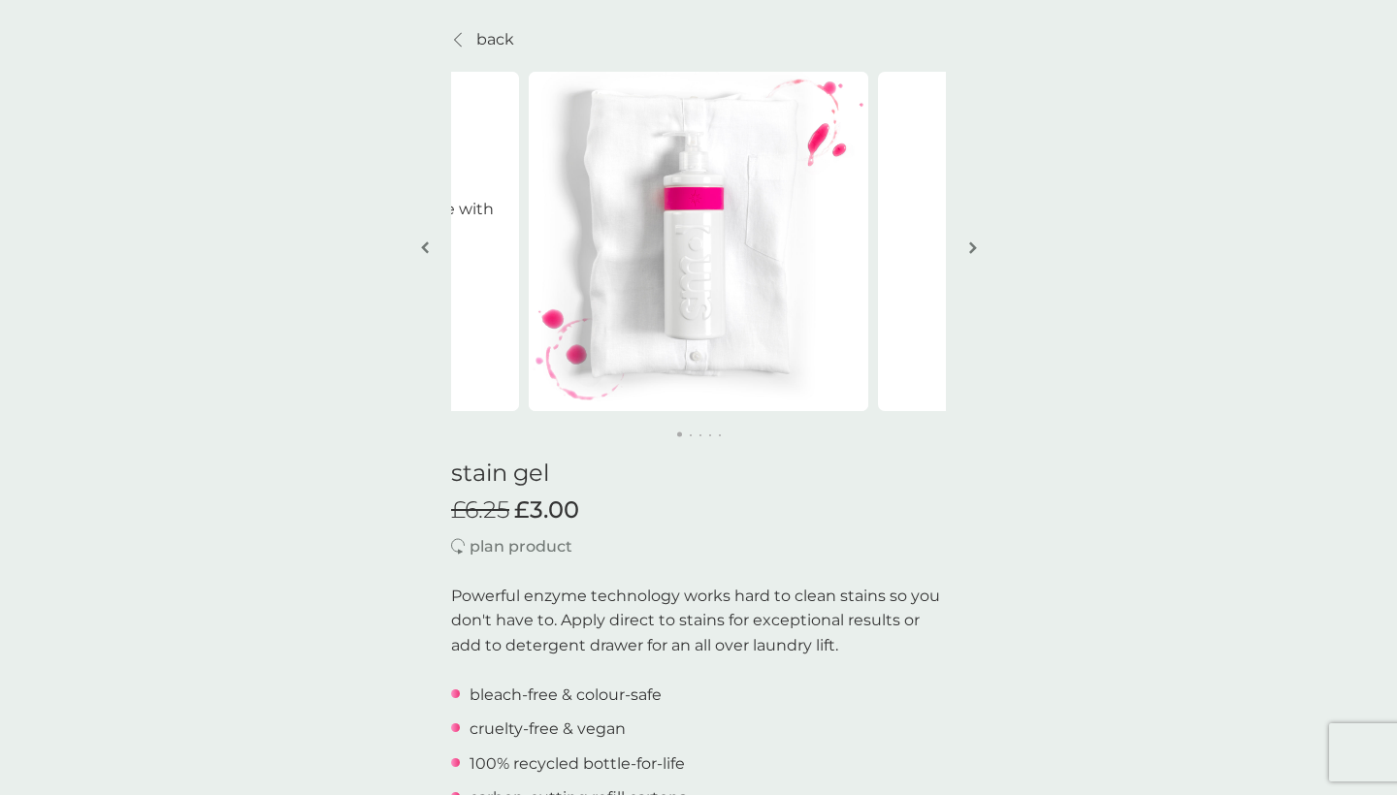
scroll to position [52, 0]
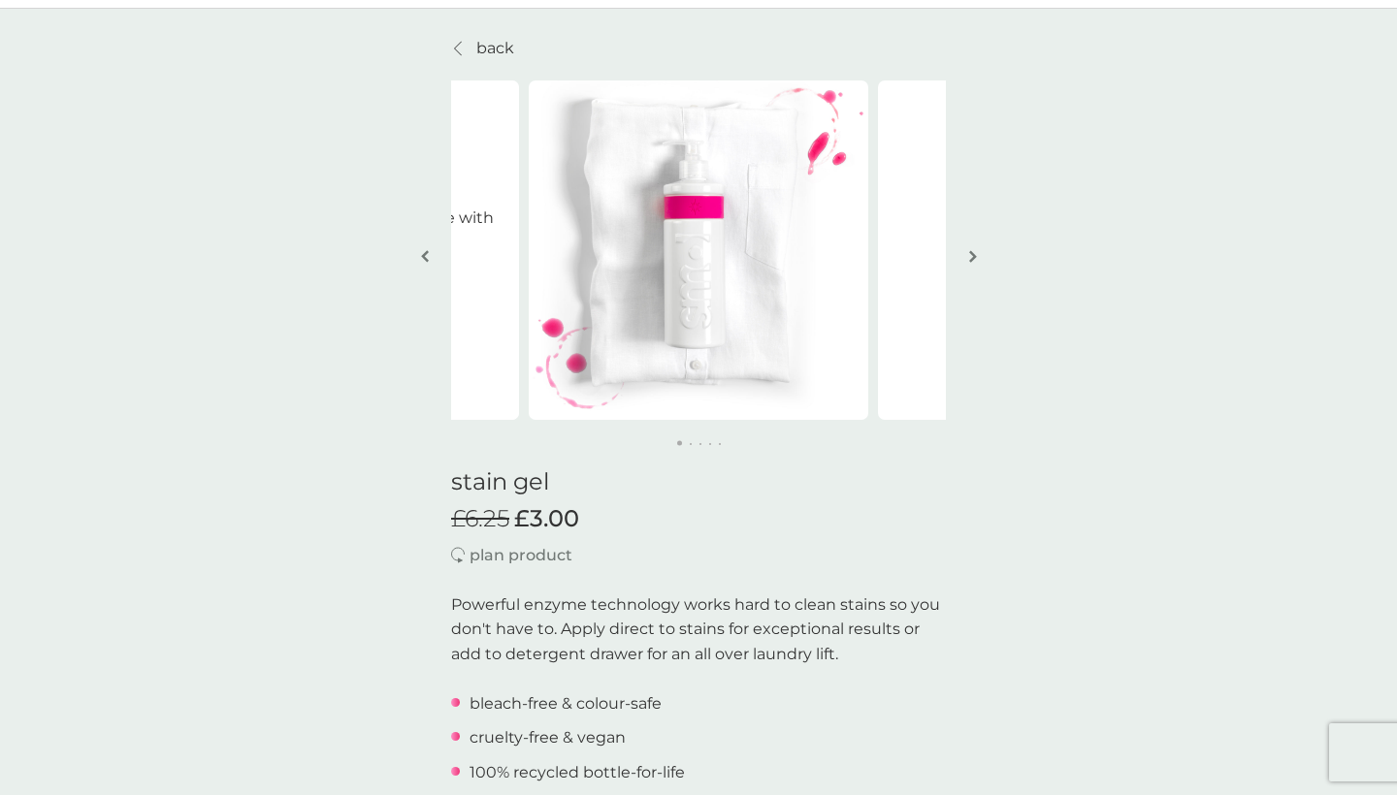
click at [979, 255] on button "button" at bounding box center [972, 258] width 15 height 97
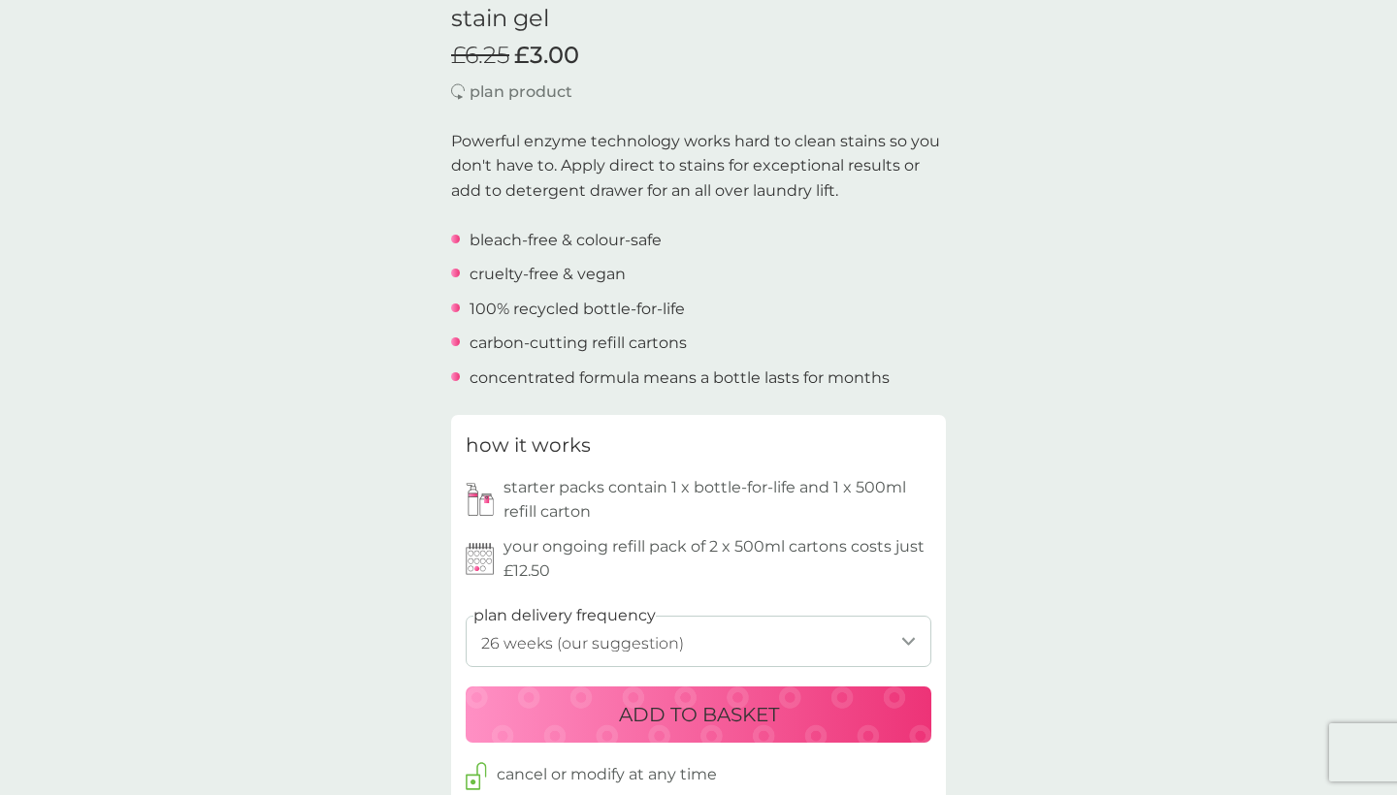
scroll to position [542, 0]
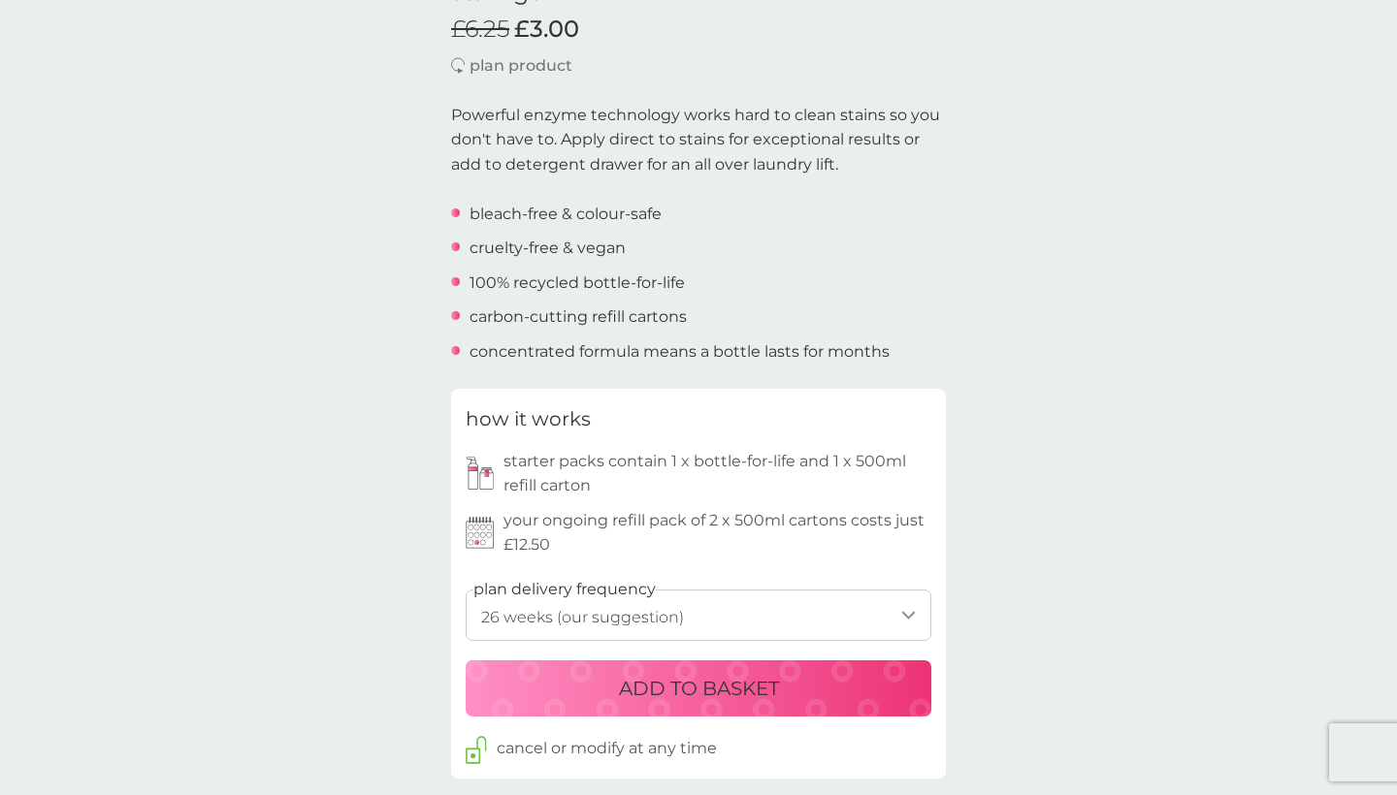
click at [911, 601] on select "1 week 2 weeks 3 weeks 4 weeks 5 weeks 6 weeks 7 weeks 8 weeks 9 weeks 10 weeks…" at bounding box center [699, 615] width 466 height 51
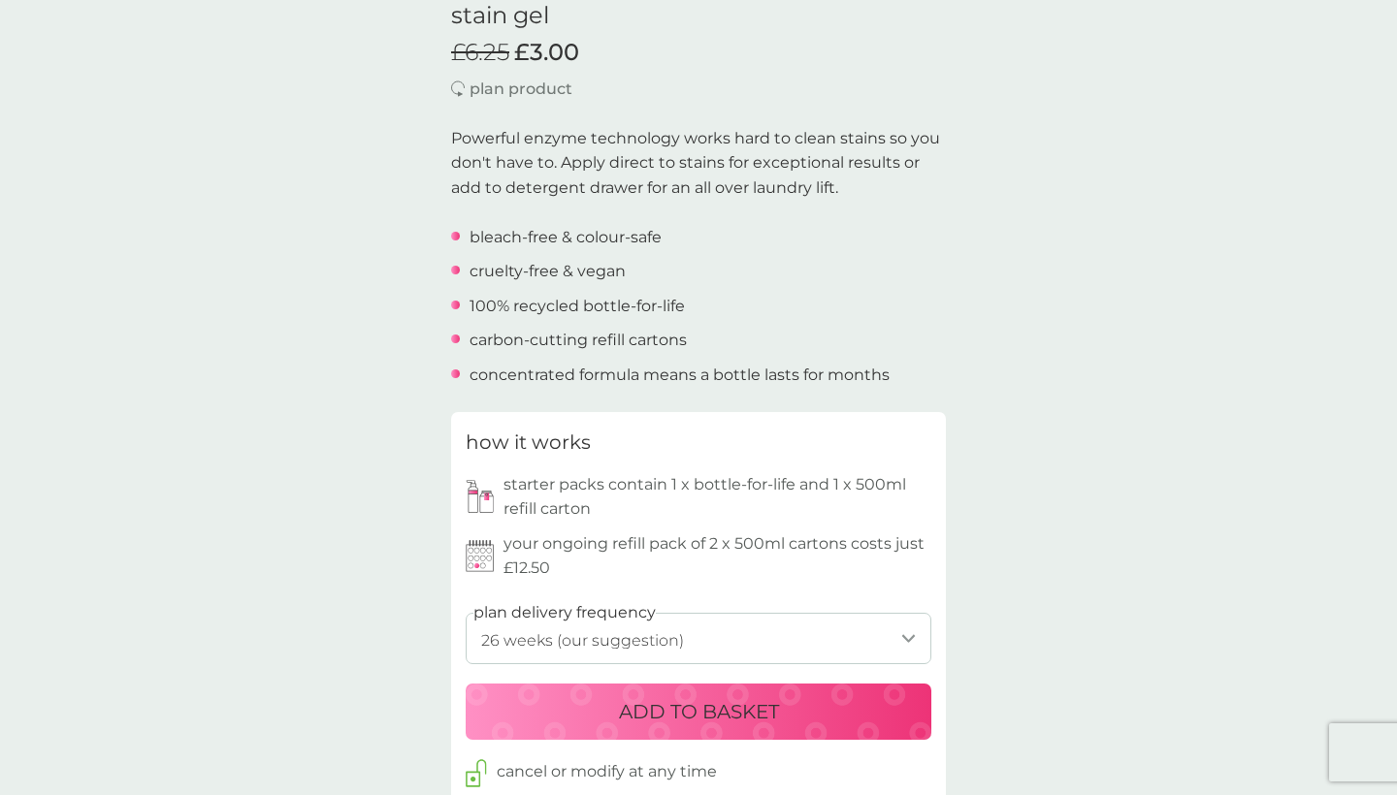
scroll to position [511, 0]
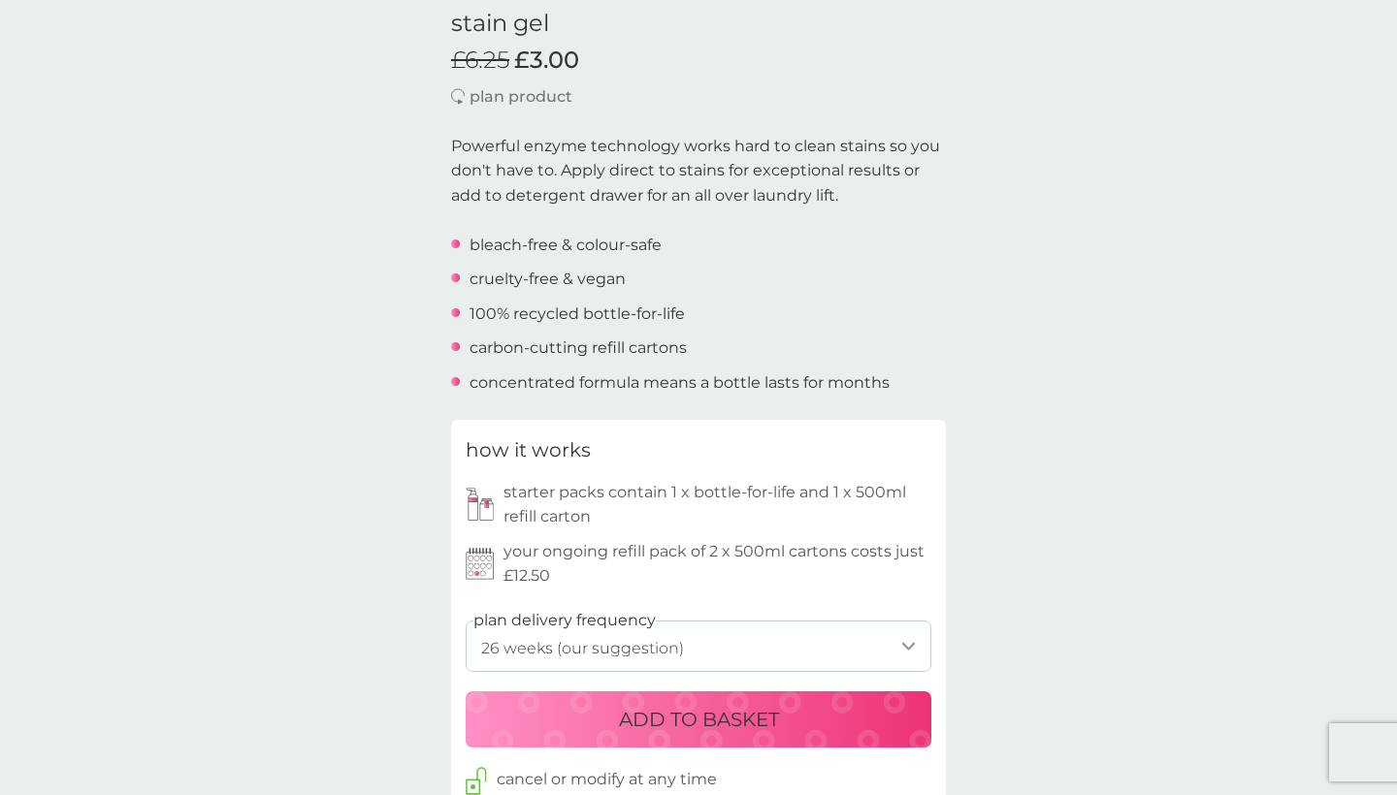
click at [492, 100] on p "plan product" at bounding box center [520, 96] width 103 height 25
click at [455, 92] on img at bounding box center [458, 96] width 14 height 16
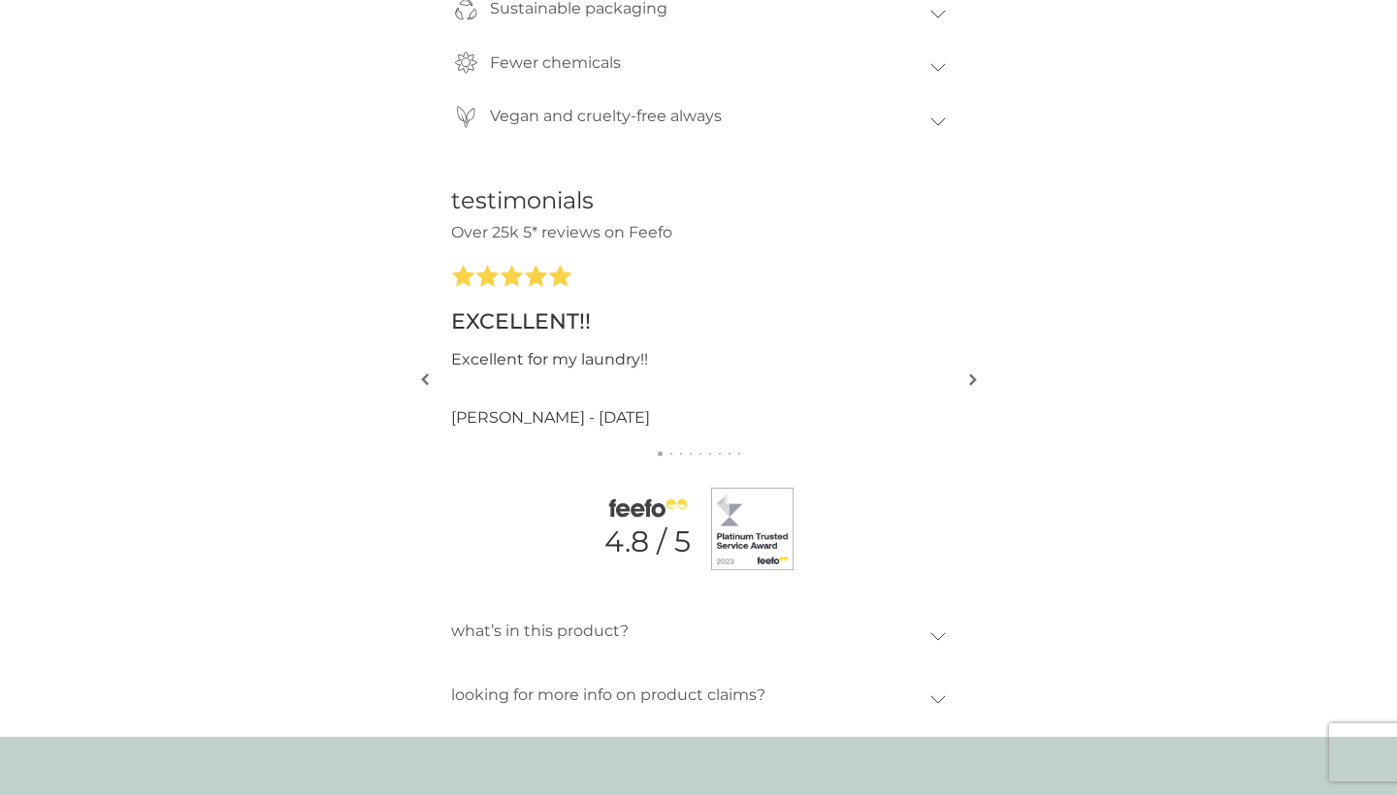
scroll to position [1744, 0]
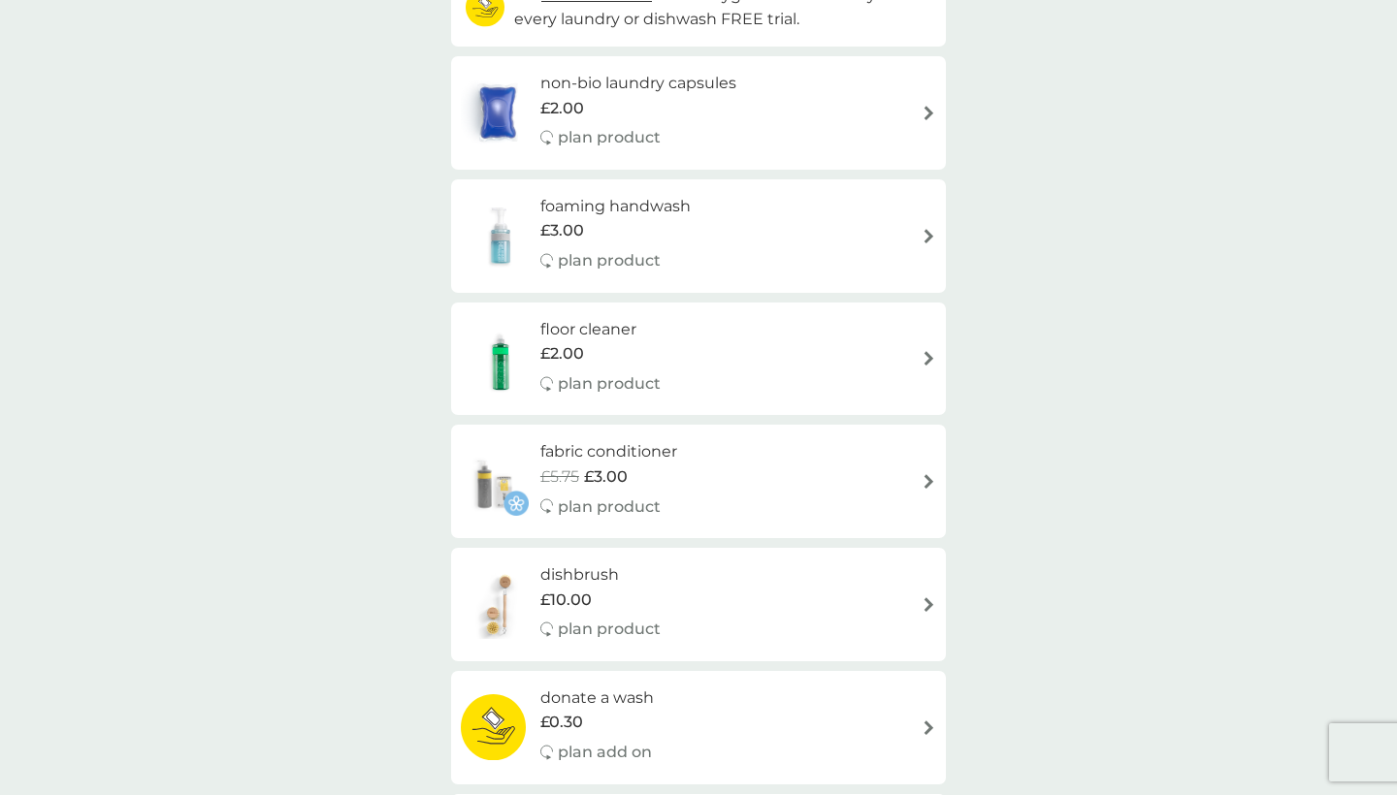
scroll to position [266, 0]
click at [654, 196] on h6 "foaming handwash" at bounding box center [615, 203] width 150 height 25
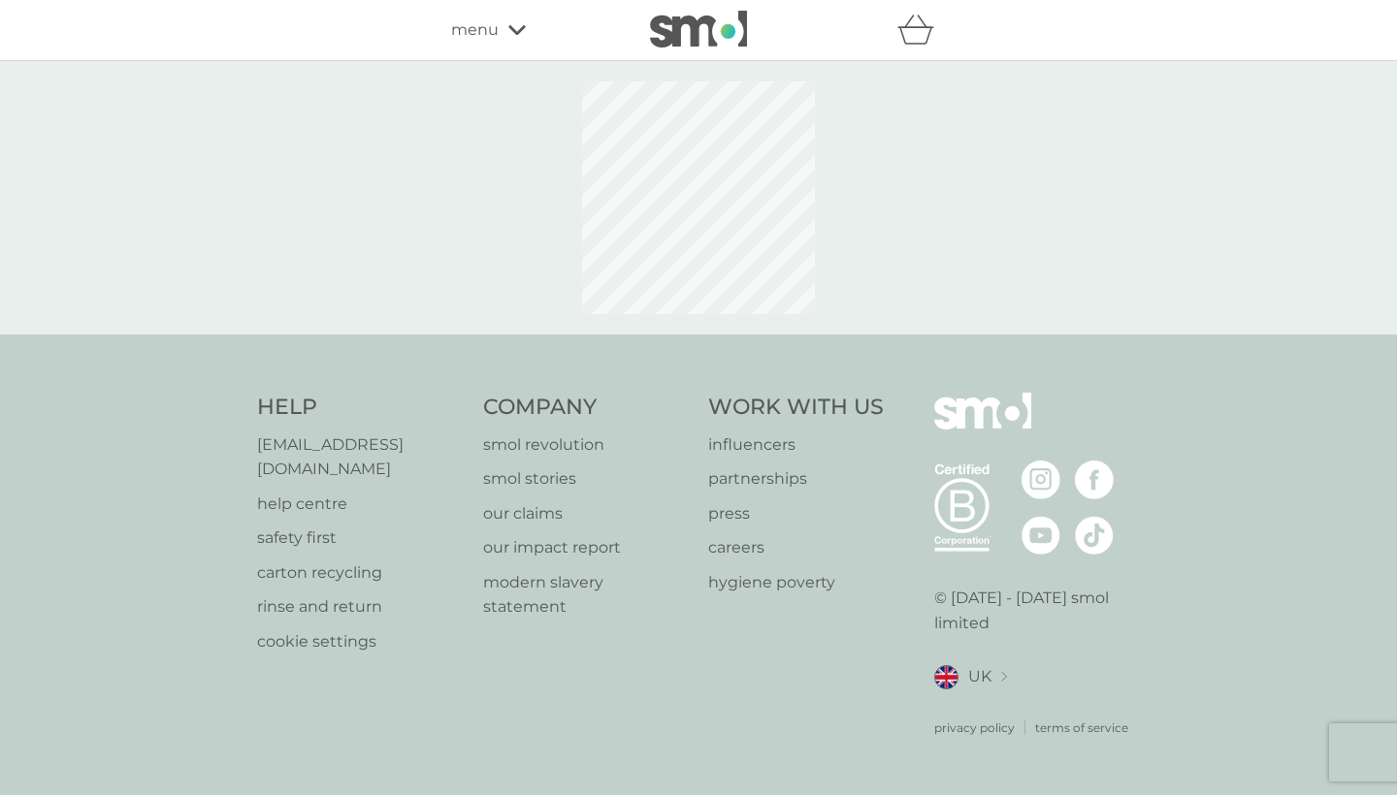
select select "119"
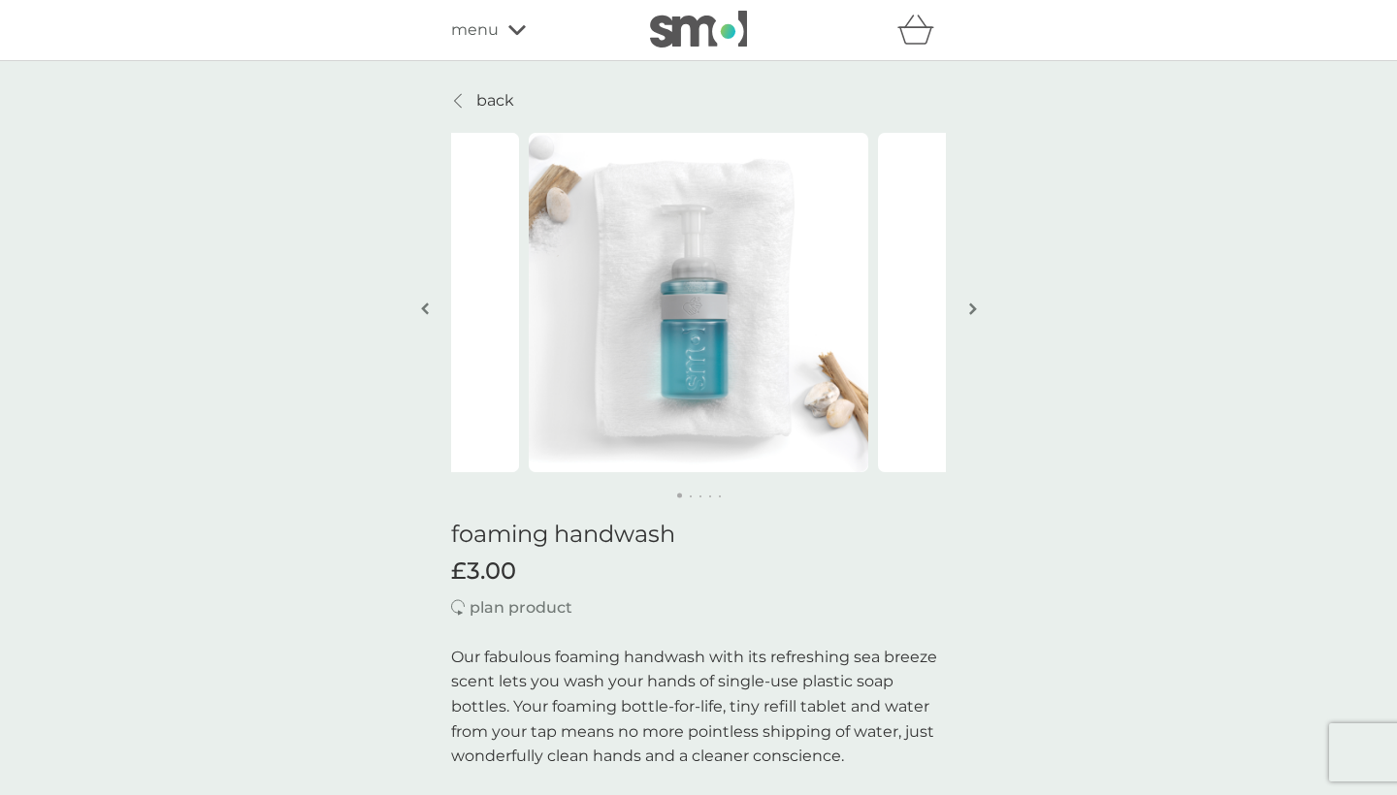
click at [973, 307] on img "button" at bounding box center [973, 309] width 8 height 15
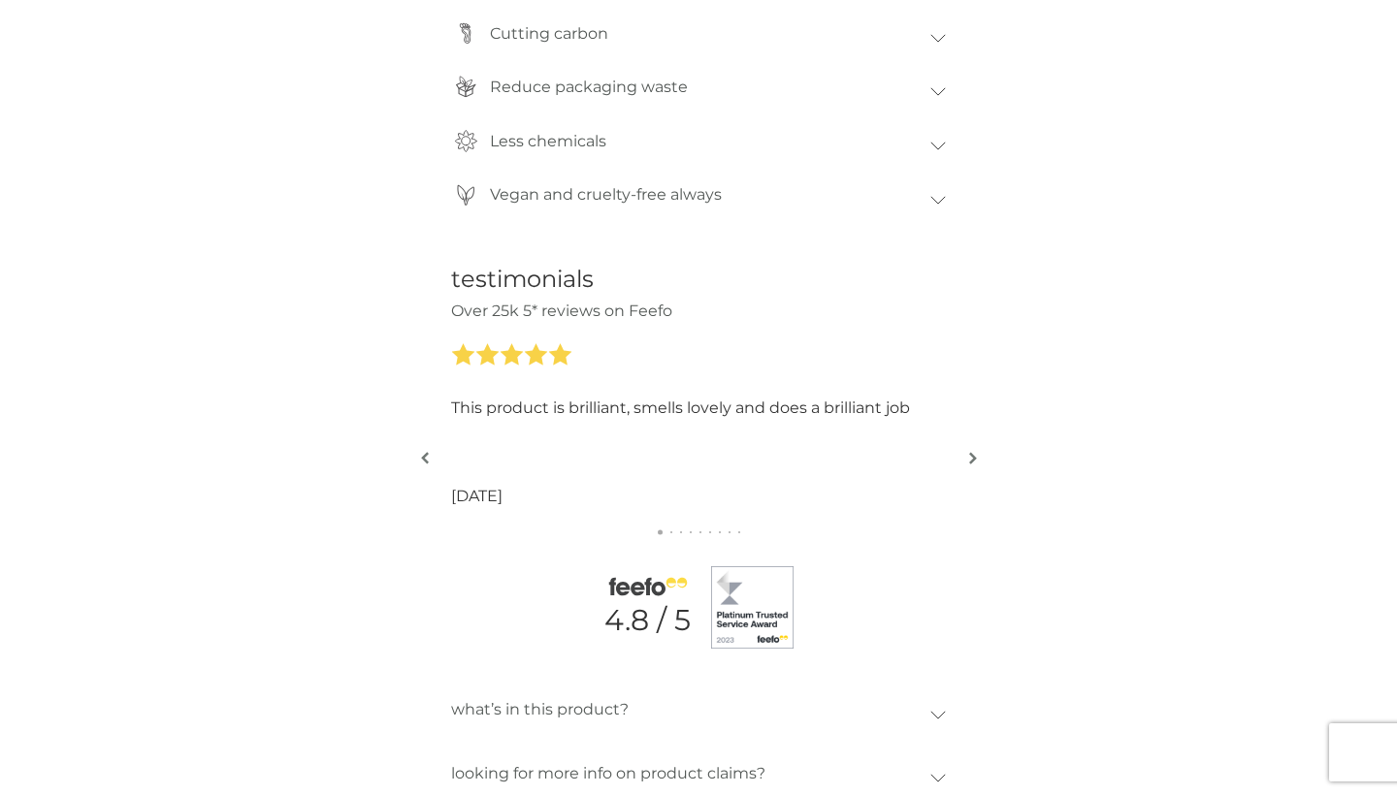
scroll to position [1915, 0]
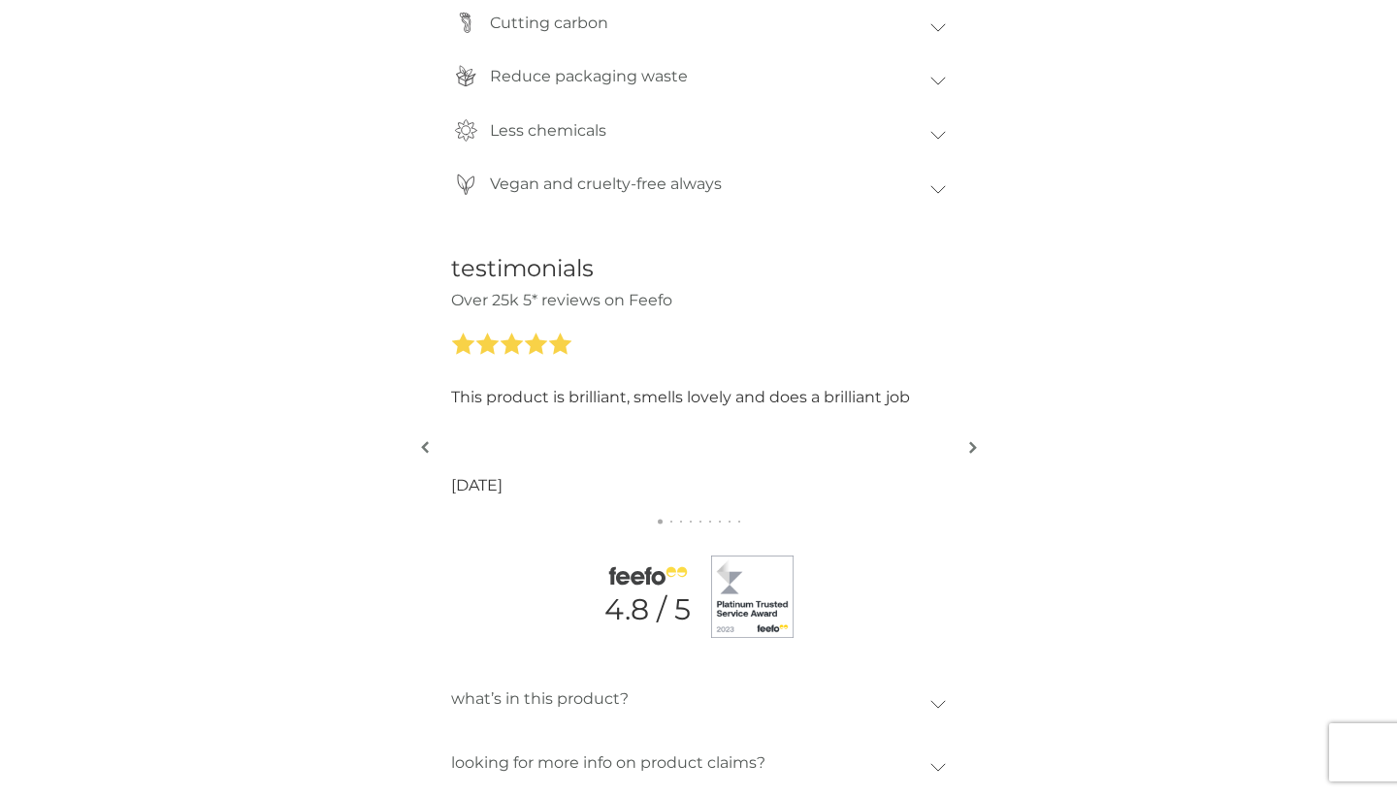
click at [973, 451] on img "button" at bounding box center [973, 447] width 8 height 15
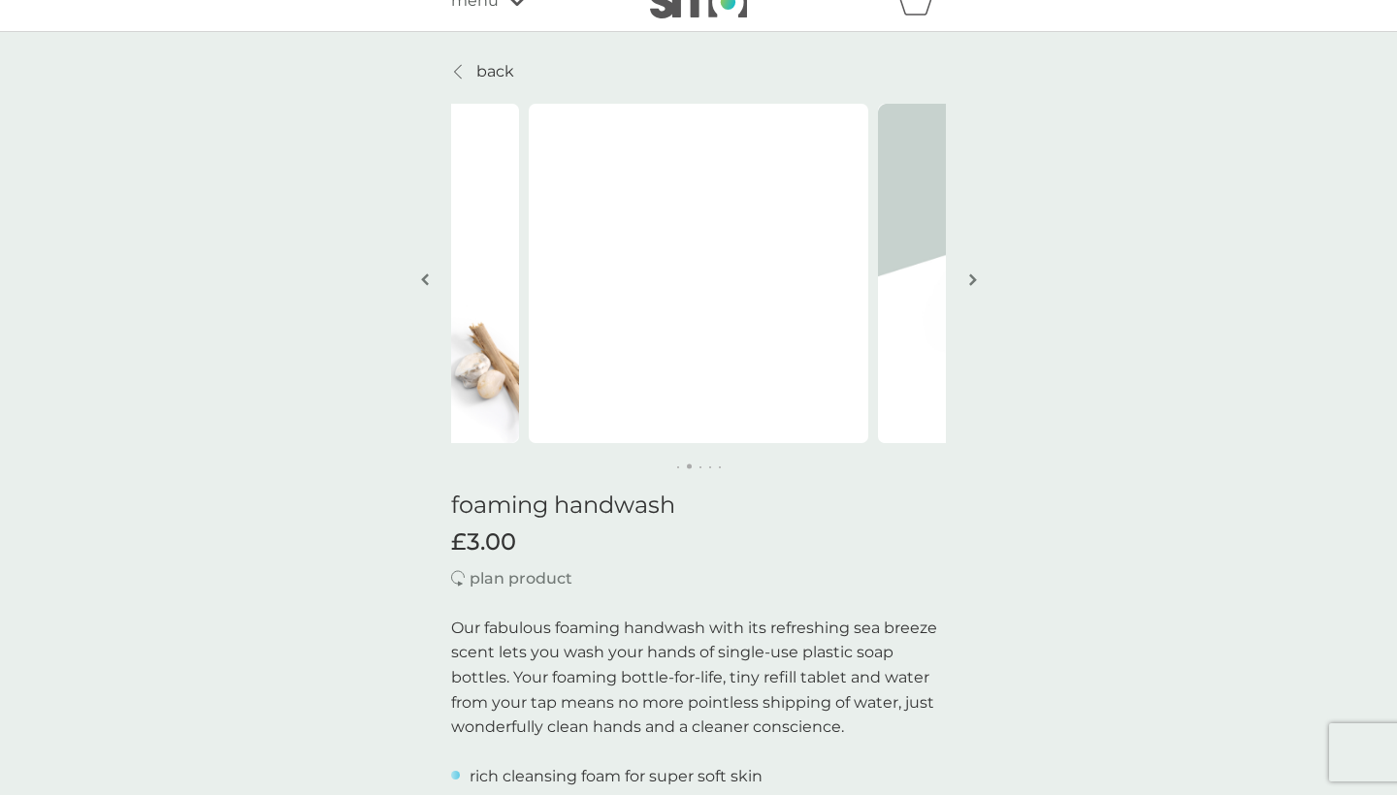
scroll to position [33, 0]
